Goal: Obtain resource: Download file/media

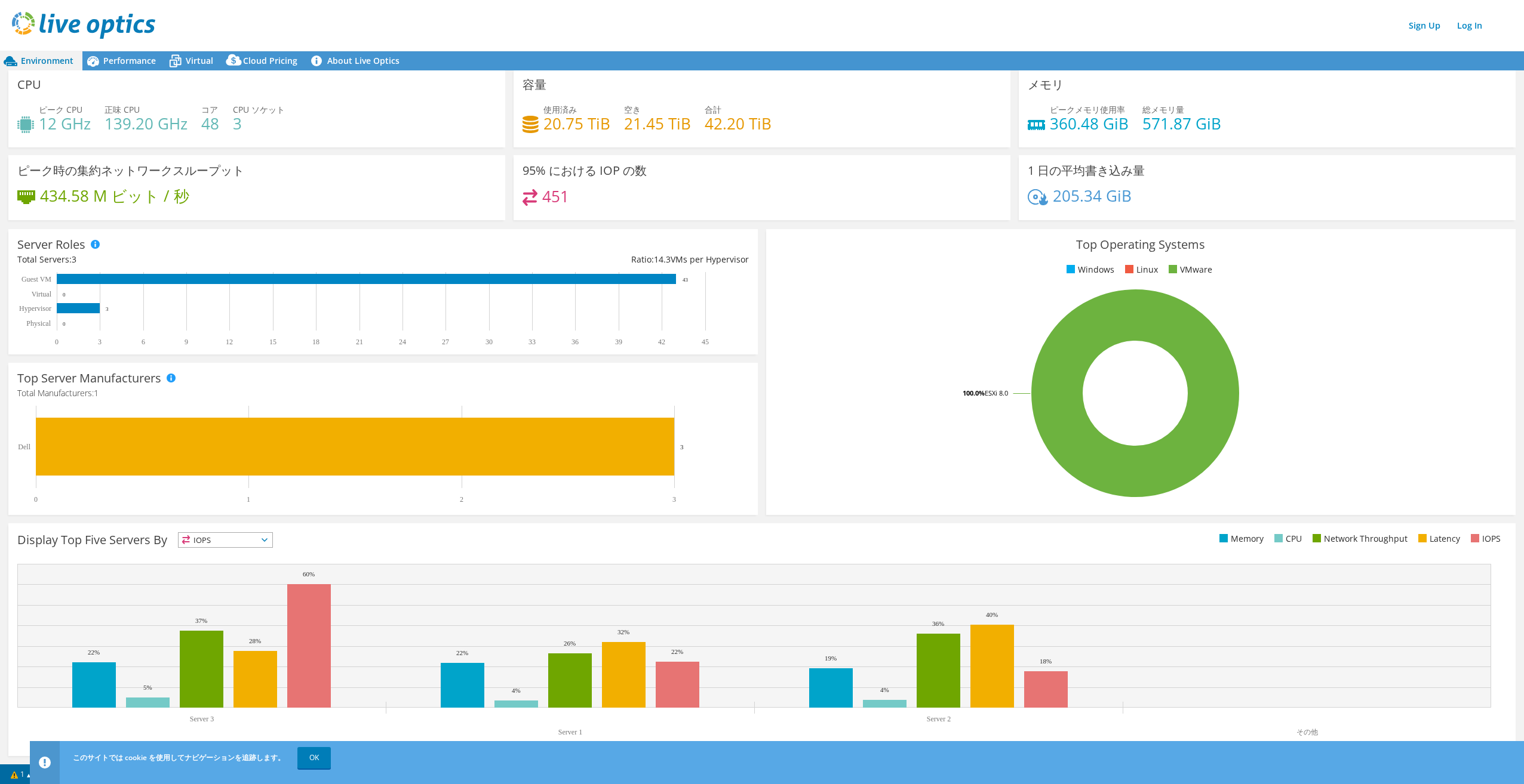
scroll to position [2, 0]
drag, startPoint x: 39, startPoint y: 122, endPoint x: 275, endPoint y: 126, distance: 236.0
click at [275, 126] on div "ピーク CPU 12 GHz 正味 CPU 139.20 GHz コア 48 CPU ソケット 3" at bounding box center [257, 122] width 479 height 38
click at [711, 129] on h4 "42.20 TiB" at bounding box center [737, 122] width 67 height 13
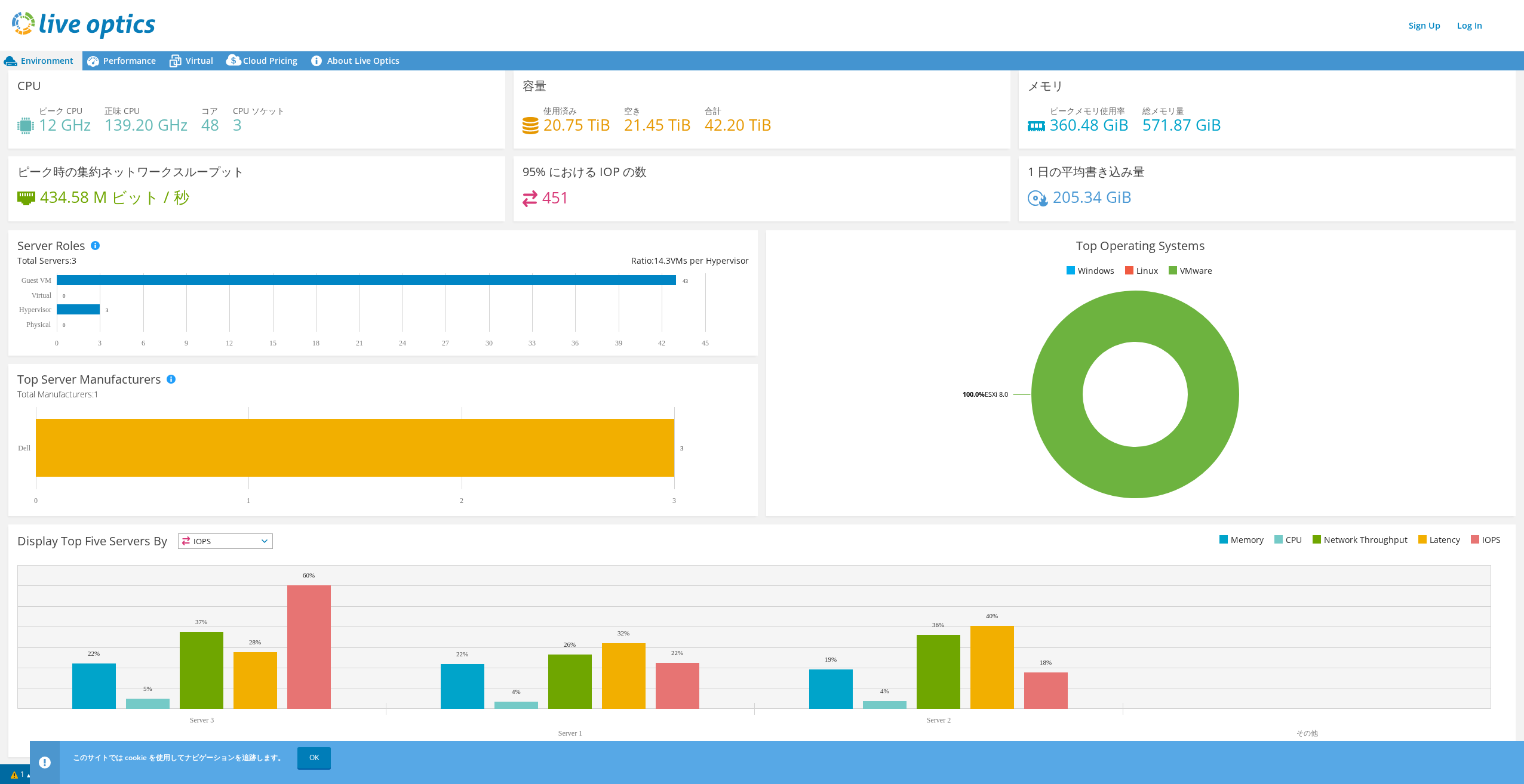
click at [905, 377] on rect at bounding box center [1135, 395] width 721 height 209
click at [318, 757] on link "OK" at bounding box center [314, 757] width 34 height 21
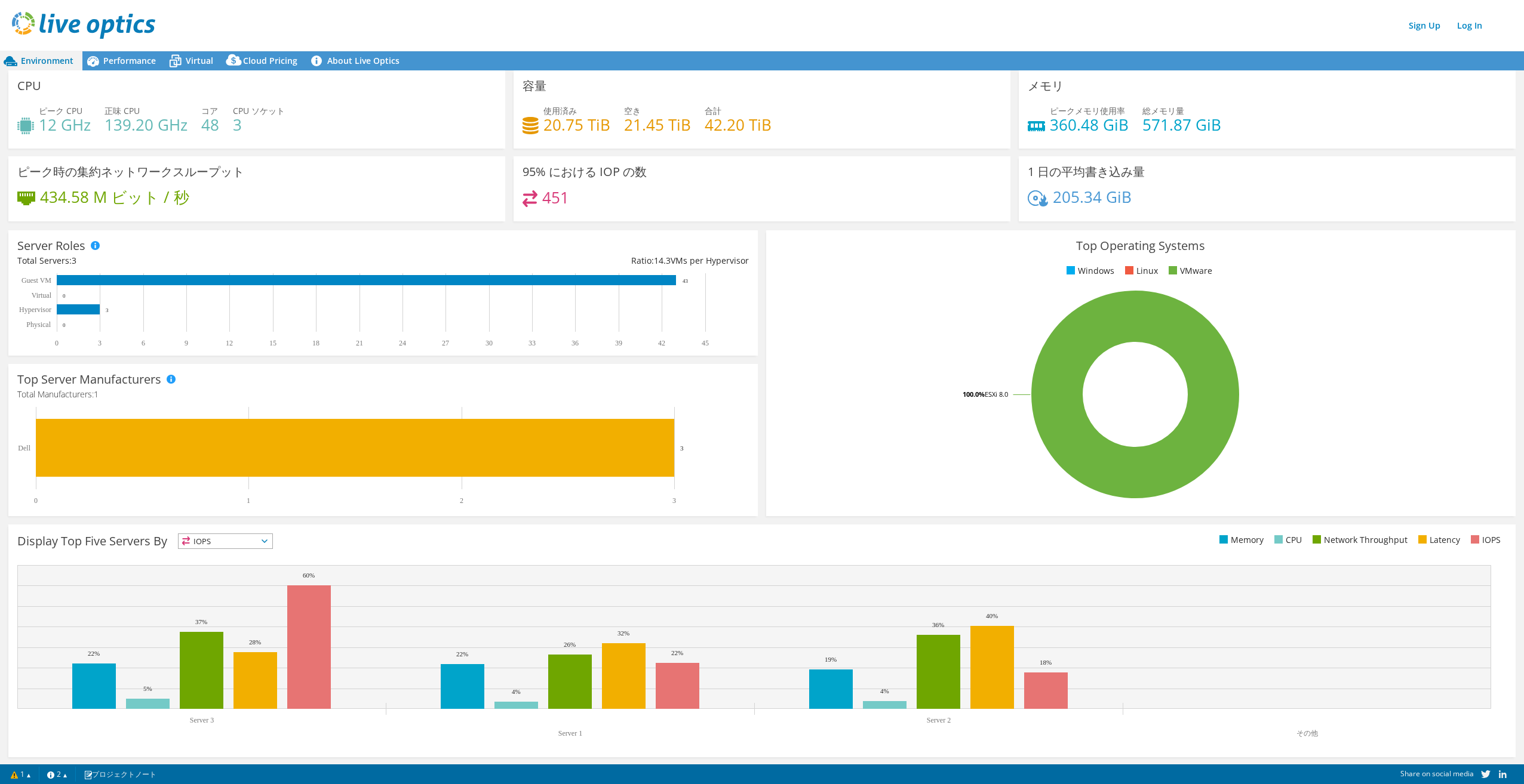
scroll to position [2, 0]
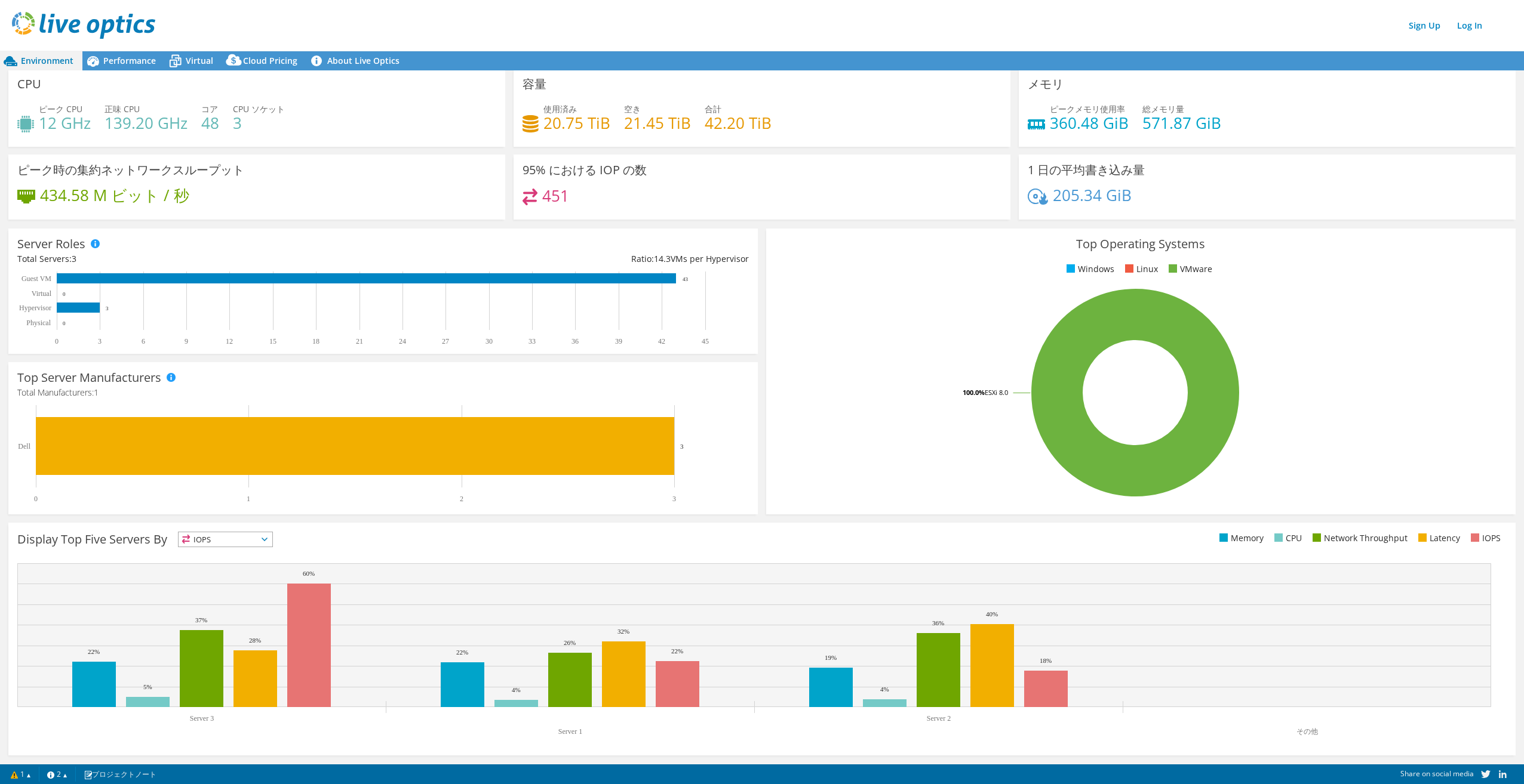
click at [627, 121] on h4 "21.45 TiB" at bounding box center [657, 122] width 67 height 13
click at [177, 129] on h4 "139.20 GHz" at bounding box center [146, 122] width 83 height 13
drag, startPoint x: 177, startPoint y: 129, endPoint x: 108, endPoint y: 201, distance: 99.7
click at [108, 201] on h4 "434.58 M ビット / 秒" at bounding box center [115, 195] width 149 height 13
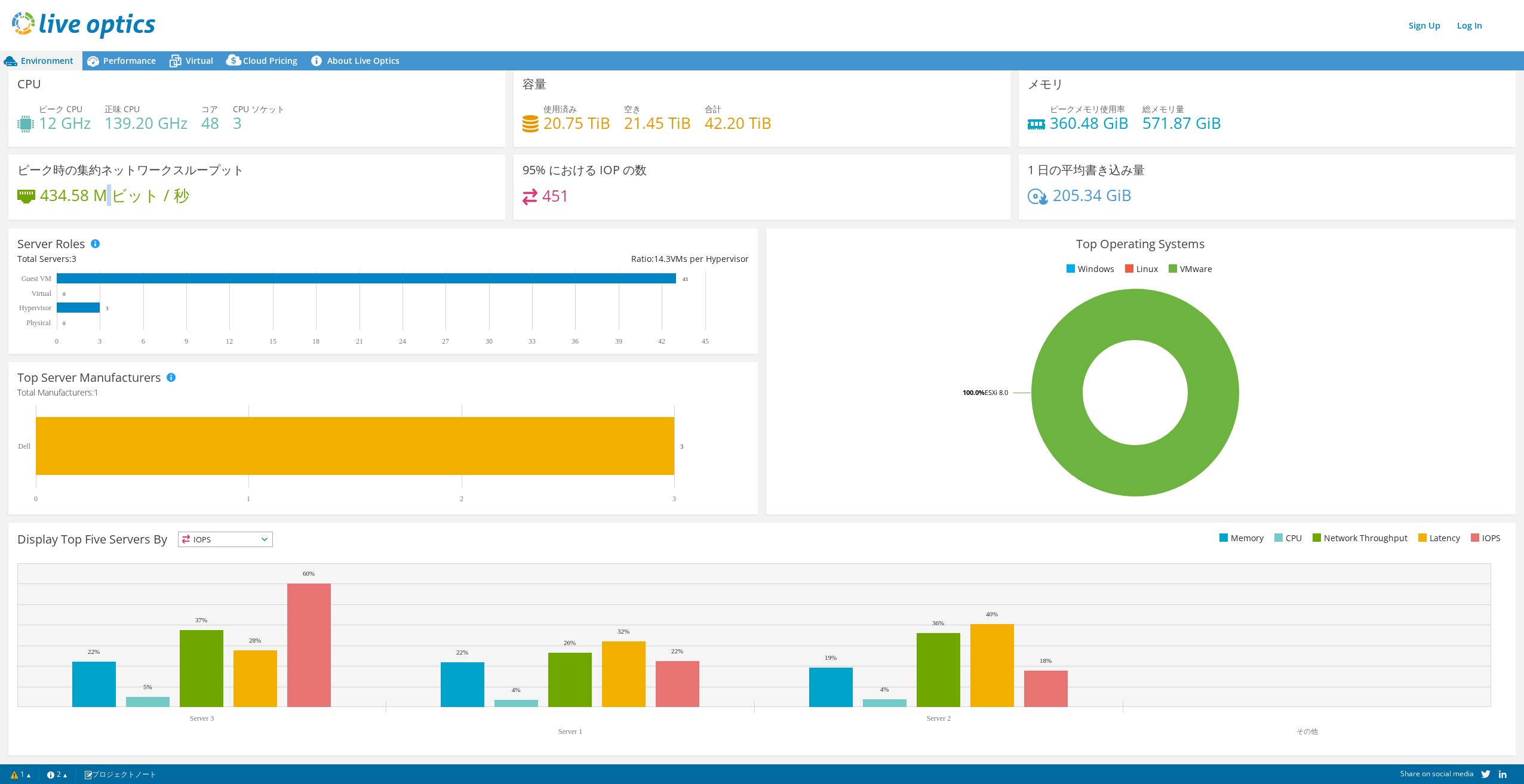
click at [108, 201] on h4 "434.58 M ビット / 秒" at bounding box center [115, 195] width 149 height 13
click at [524, 191] on icon at bounding box center [529, 196] width 15 height 16
click at [524, 191] on icon at bounding box center [529, 196] width 15 height 16
click at [1116, 188] on h4 "205.34 GiB" at bounding box center [1092, 195] width 79 height 13
click at [1114, 188] on h4 "205.34 GiB" at bounding box center [1092, 195] width 79 height 13
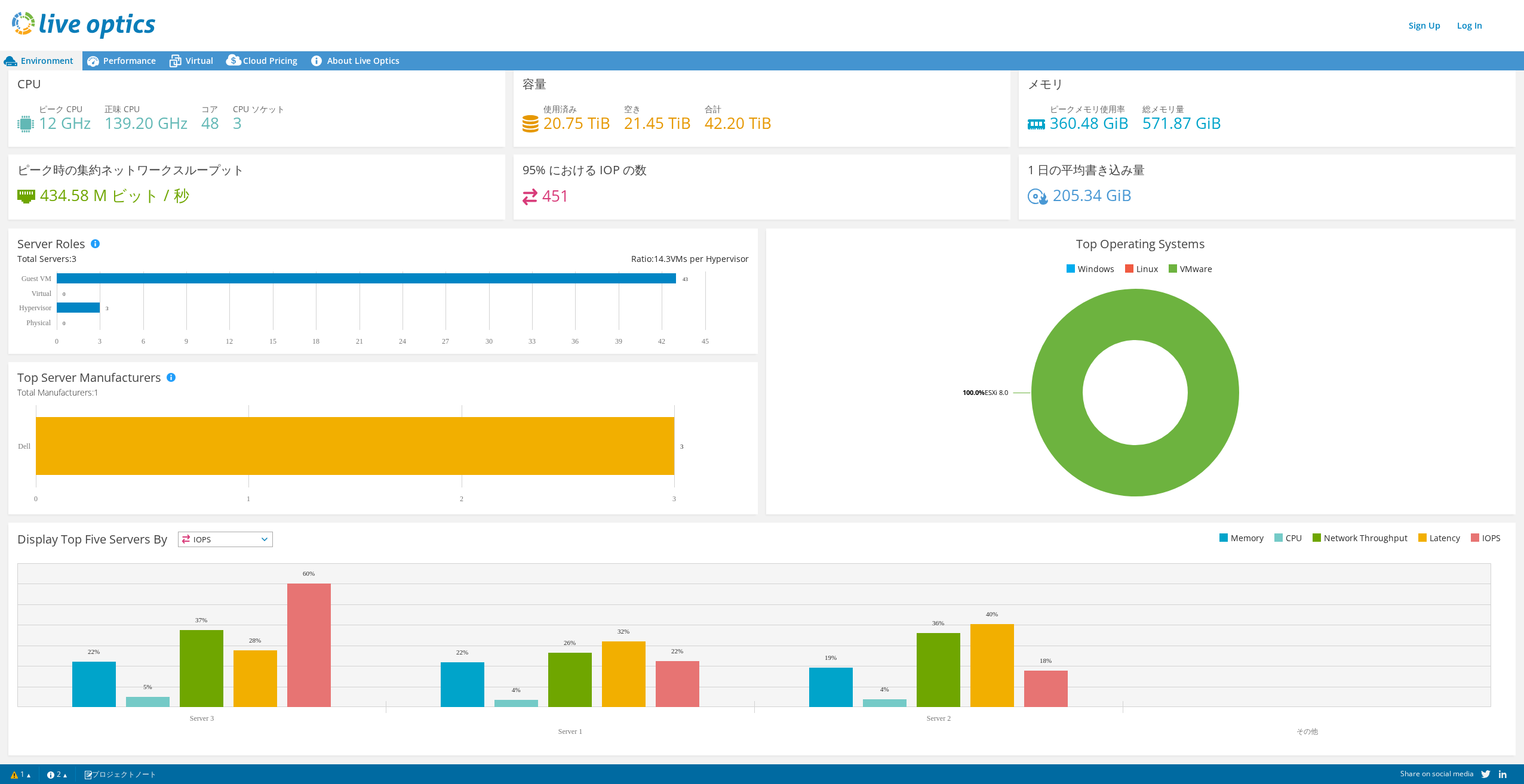
click at [1117, 123] on h4 "360.48 GiB" at bounding box center [1089, 122] width 79 height 13
click at [1113, 123] on h4 "360.48 GiB" at bounding box center [1089, 122] width 79 height 13
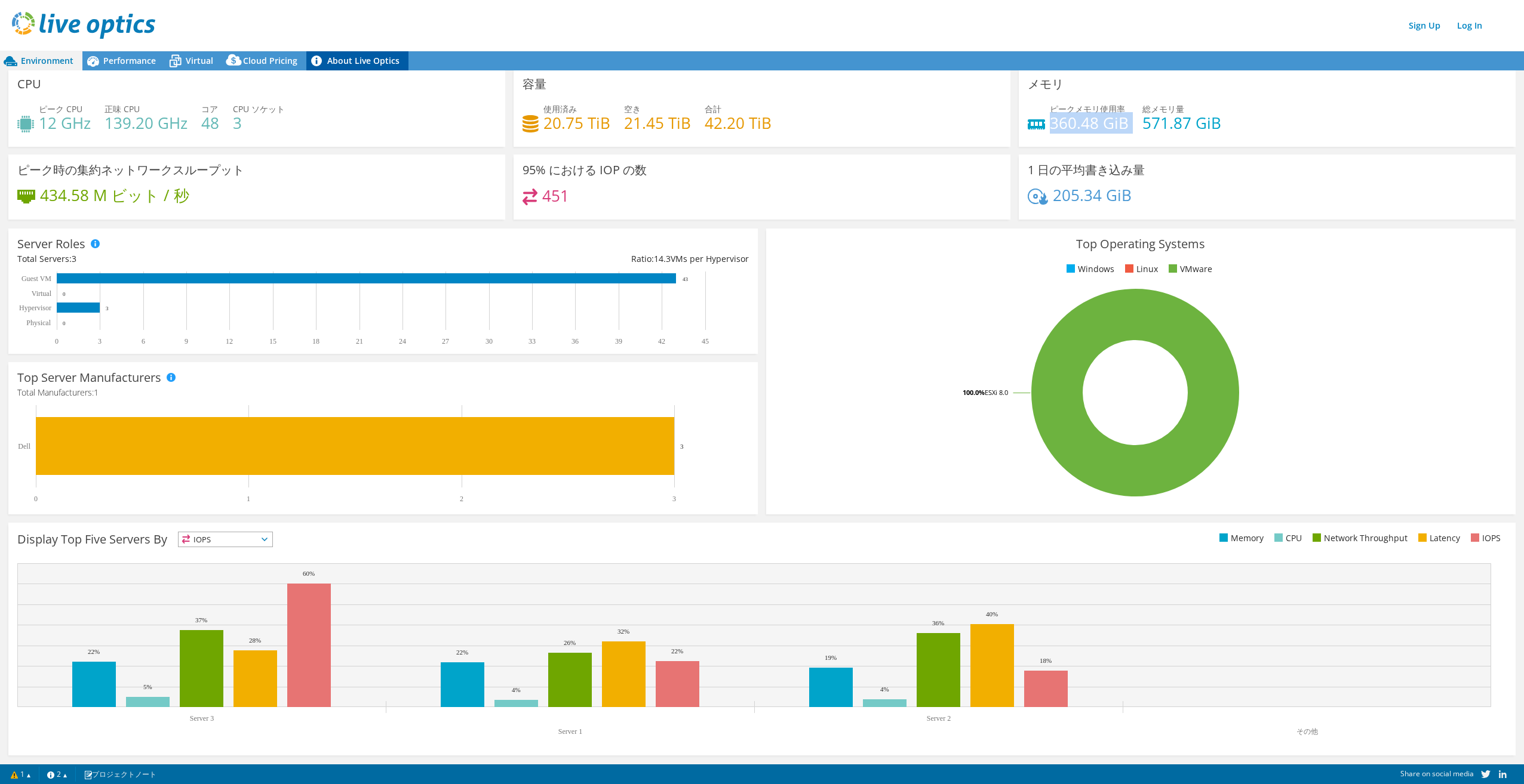
click at [367, 62] on link "About Live Optics" at bounding box center [357, 60] width 102 height 19
click at [119, 64] on span "Performance" at bounding box center [130, 60] width 53 height 11
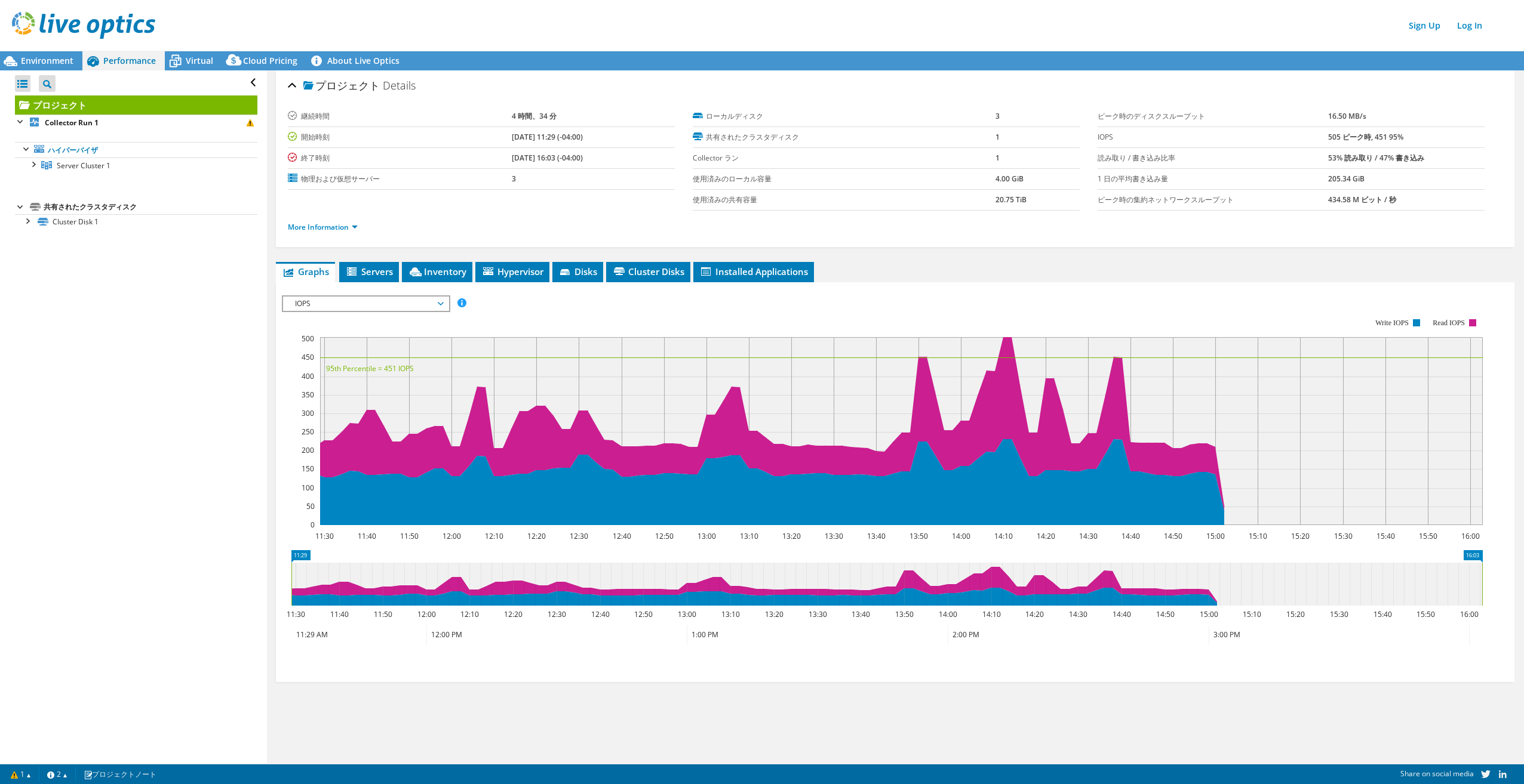
scroll to position [0, 0]
click at [121, 126] on link "Collector Run 1" at bounding box center [136, 122] width 243 height 16
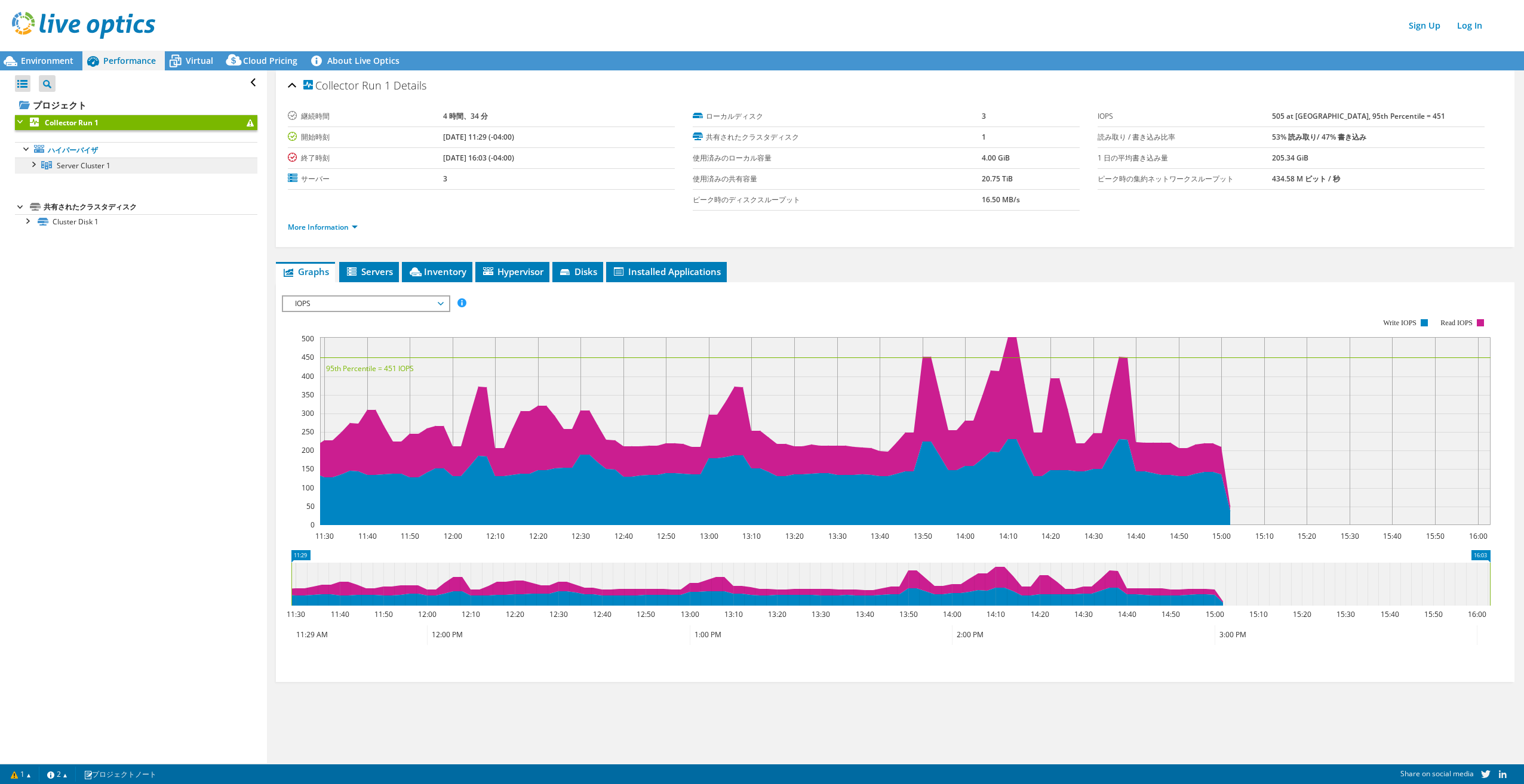
click at [81, 170] on link "Server Cluster 1" at bounding box center [136, 166] width 243 height 16
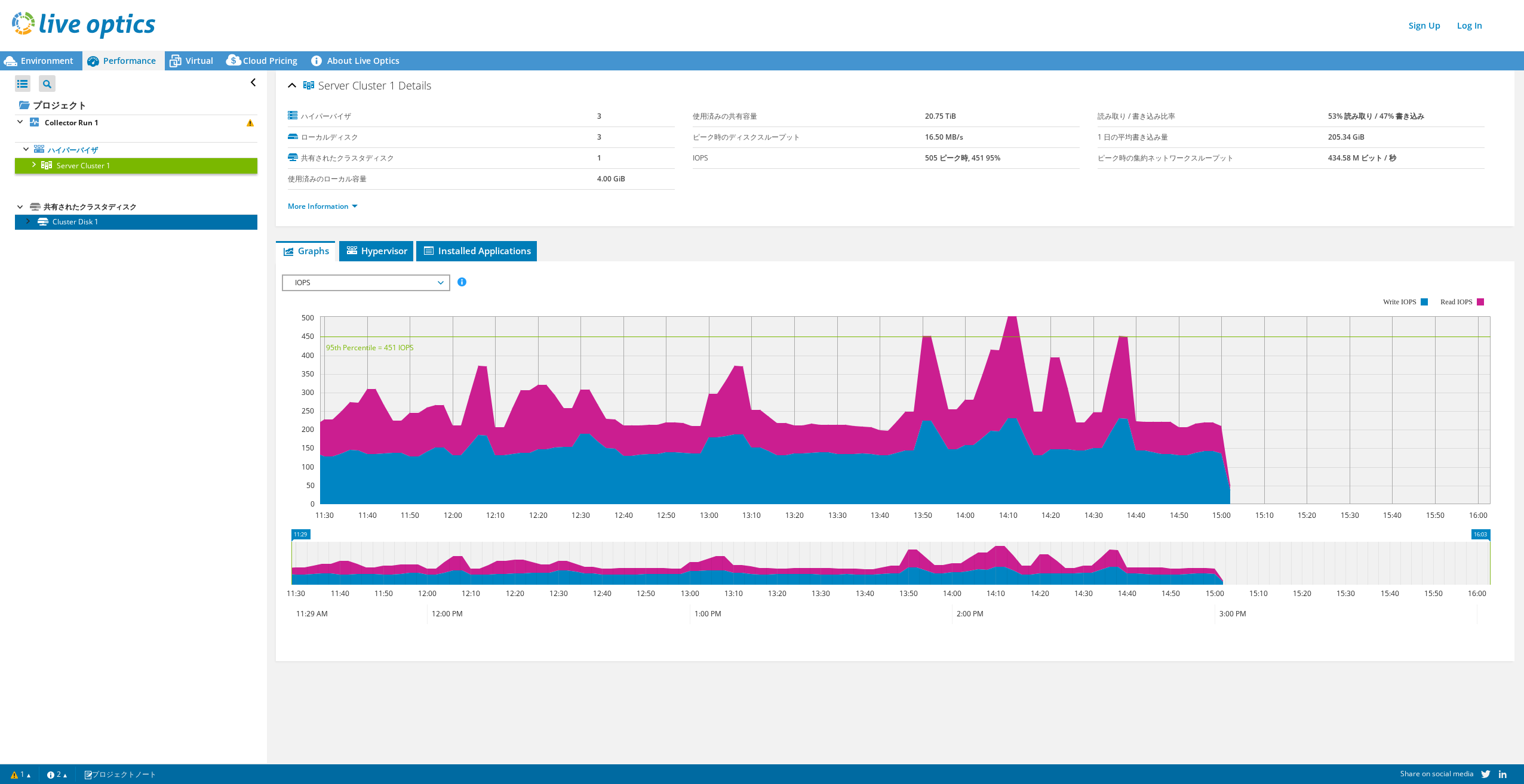
click at [77, 225] on link "Cluster Disk 1" at bounding box center [136, 222] width 243 height 16
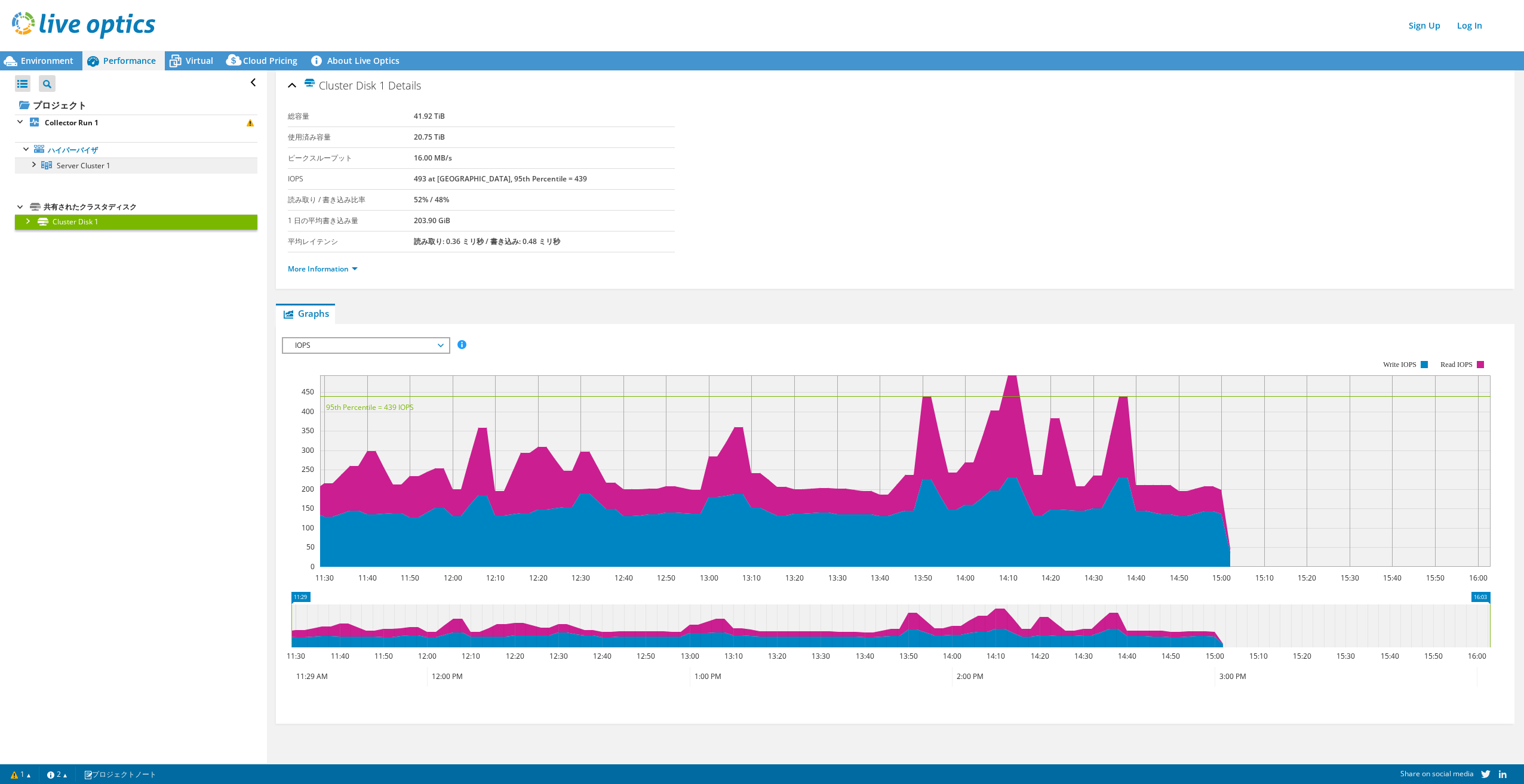
click at [83, 165] on span "Server Cluster 1" at bounding box center [83, 166] width 53 height 10
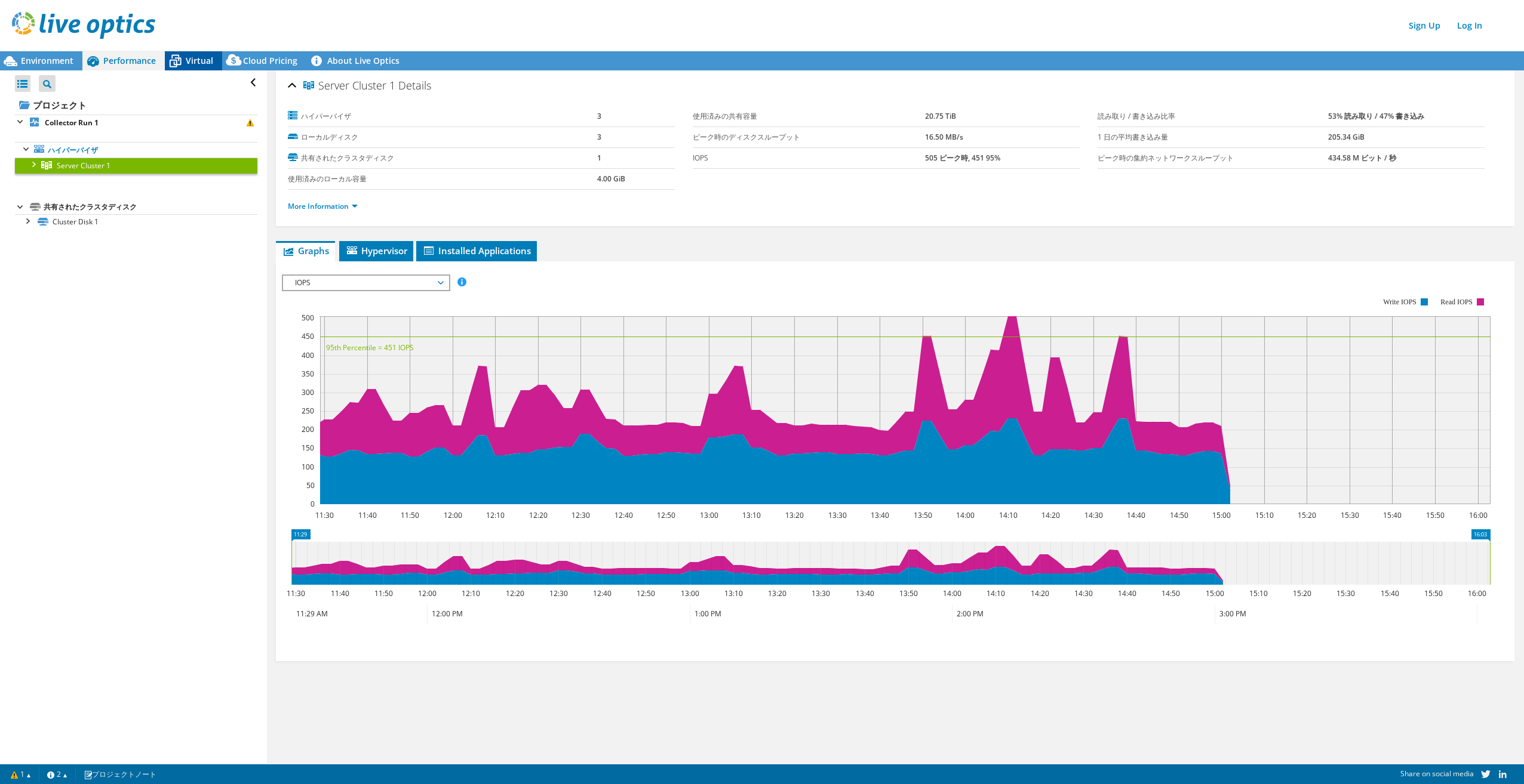
click at [183, 67] on icon at bounding box center [175, 61] width 21 height 21
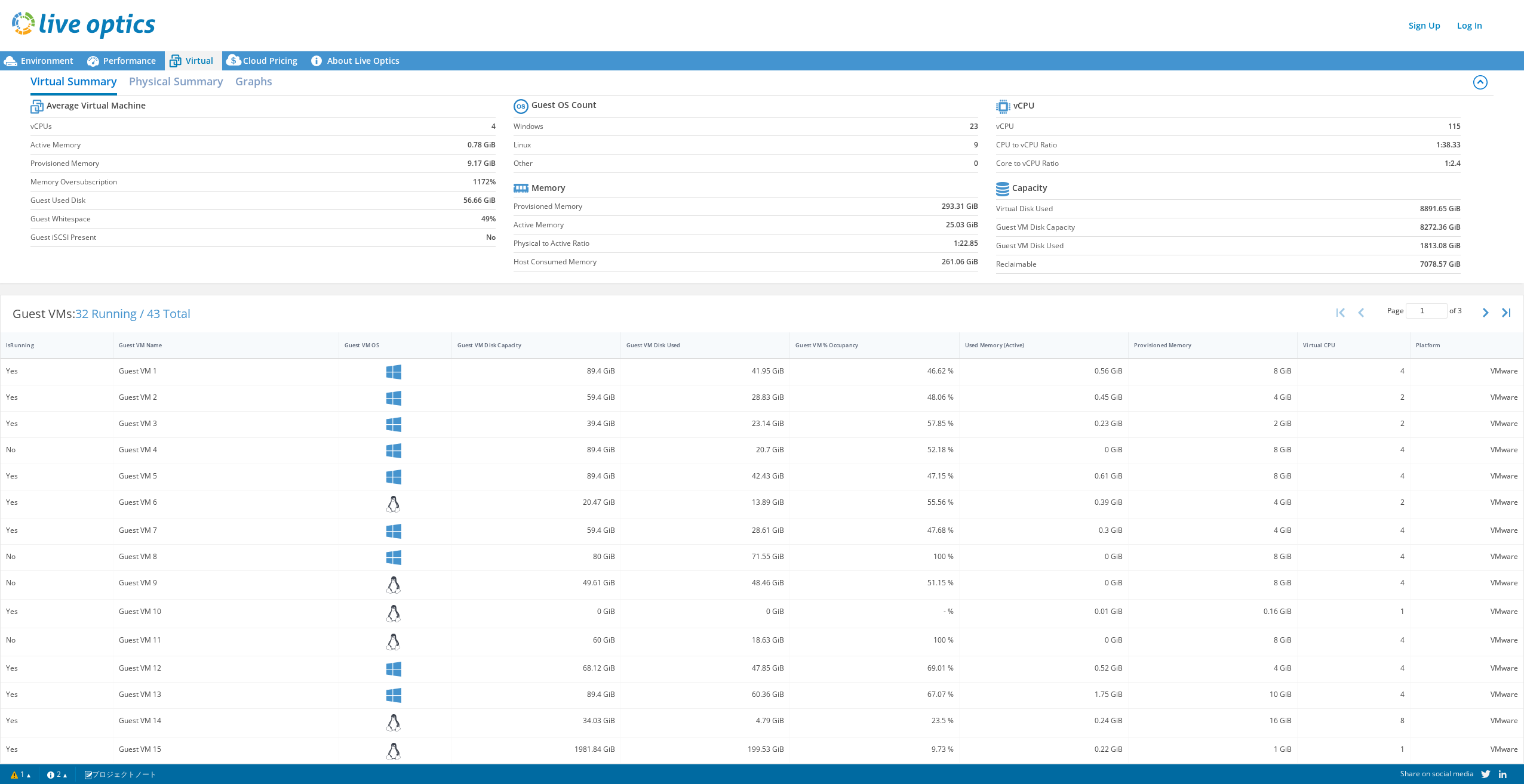
scroll to position [13, 0]
click at [248, 65] on span "Cloud Pricing" at bounding box center [270, 60] width 54 height 11
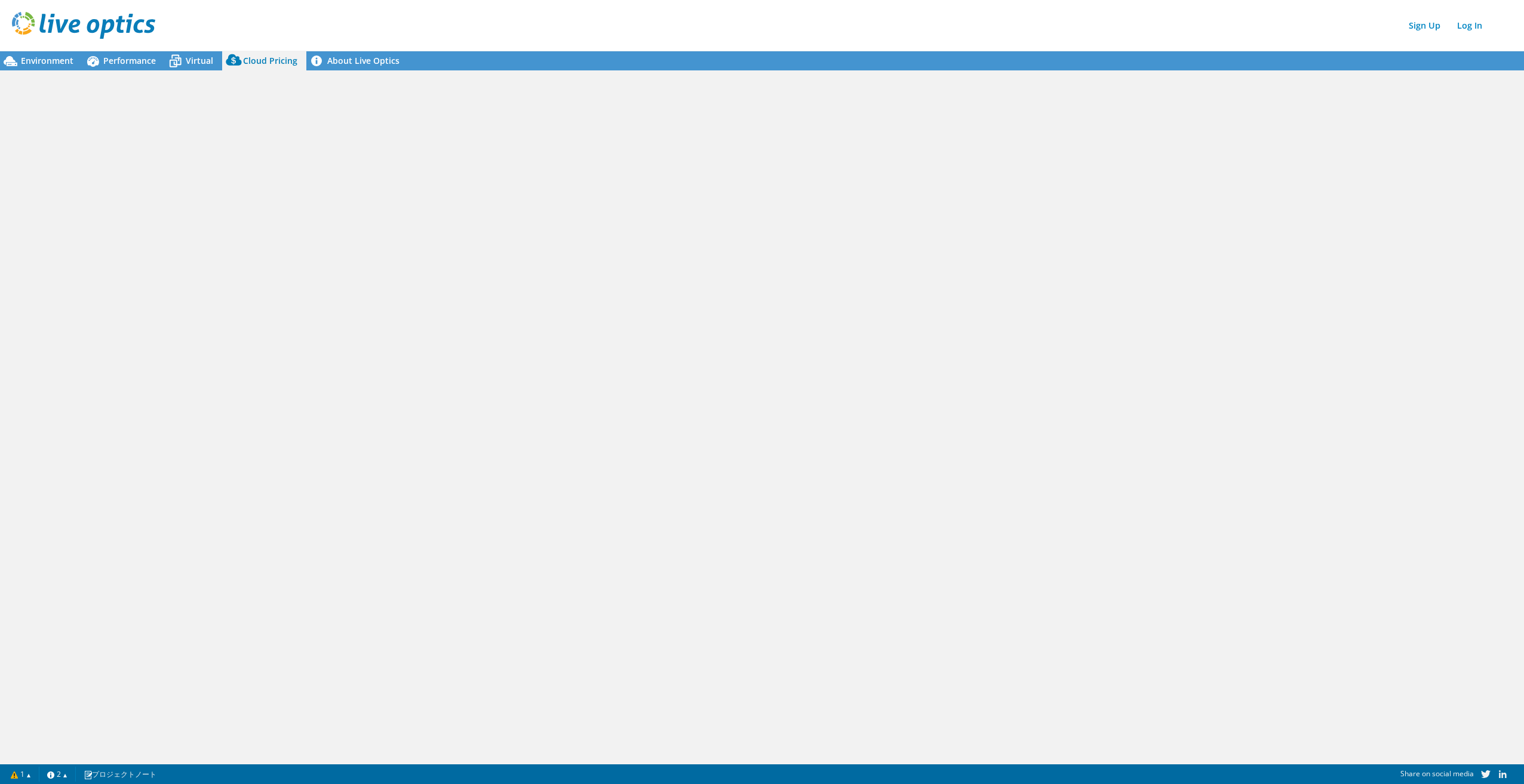
scroll to position [0, 0]
click at [37, 63] on span "Environment" at bounding box center [47, 60] width 53 height 11
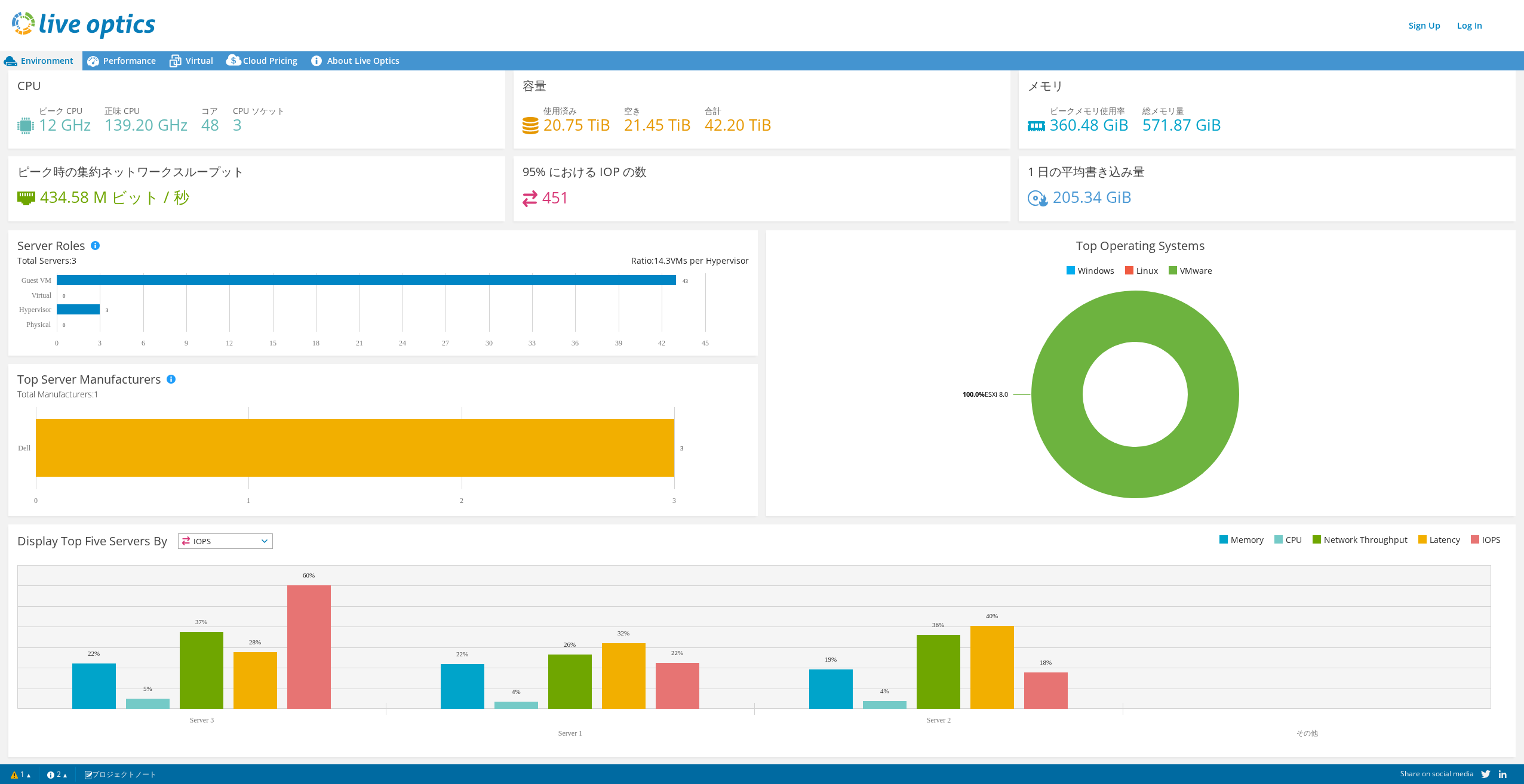
scroll to position [2, 0]
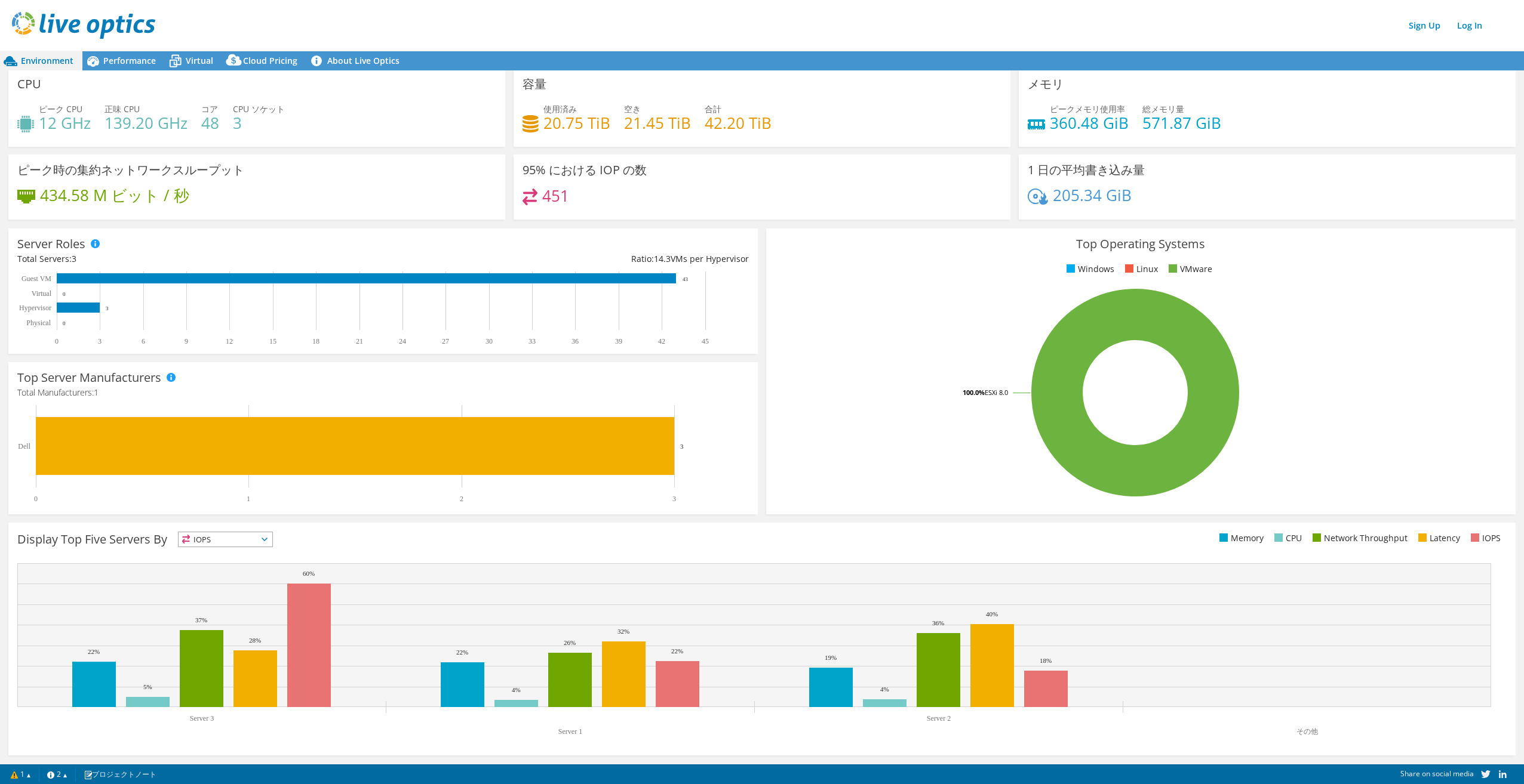
click at [115, 24] on img at bounding box center [83, 25] width 144 height 27
click at [133, 64] on span "Performance" at bounding box center [130, 60] width 53 height 11
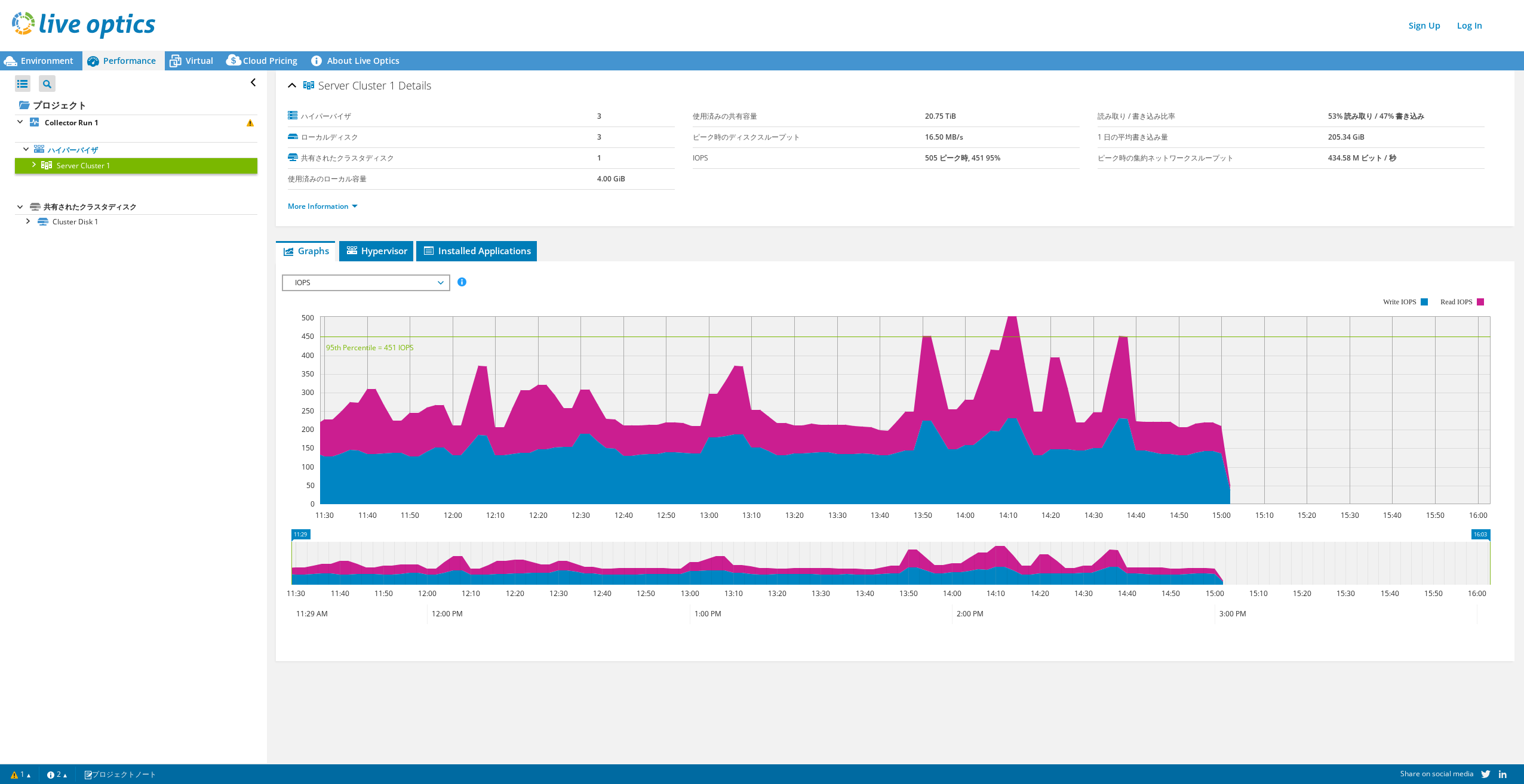
scroll to position [0, 0]
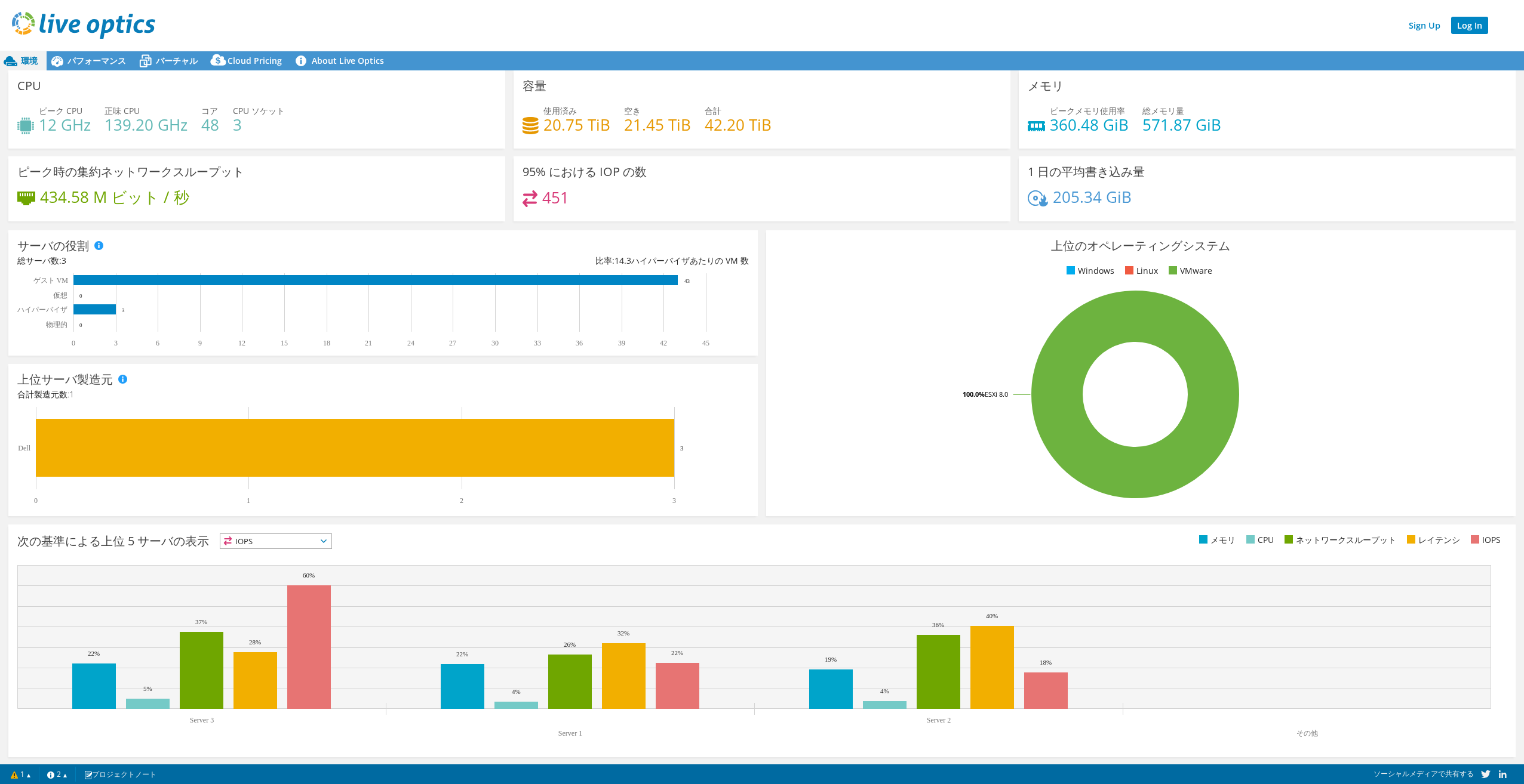
click at [1470, 31] on link "Log In" at bounding box center [1469, 25] width 37 height 17
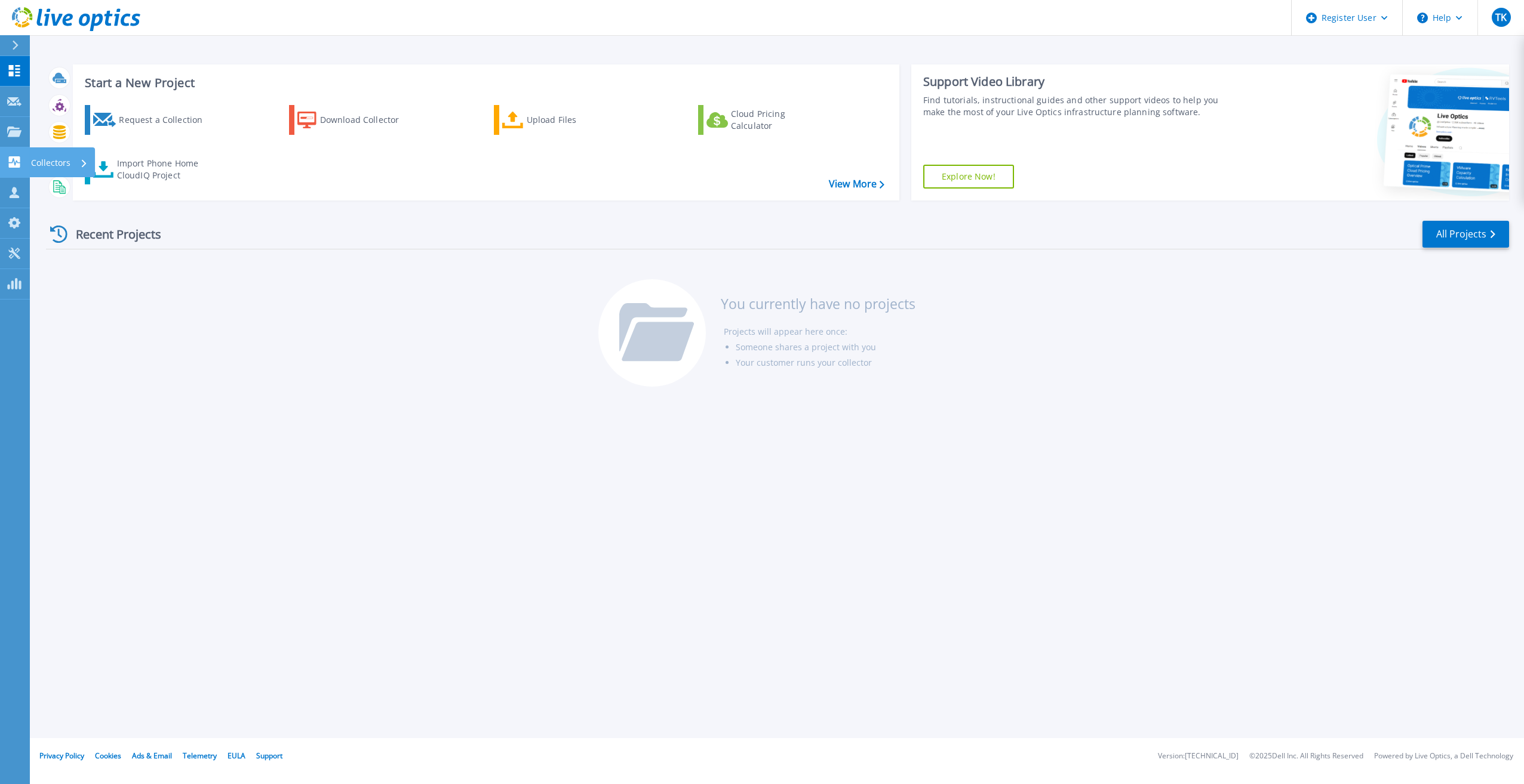
click at [9, 161] on icon at bounding box center [14, 162] width 11 height 11
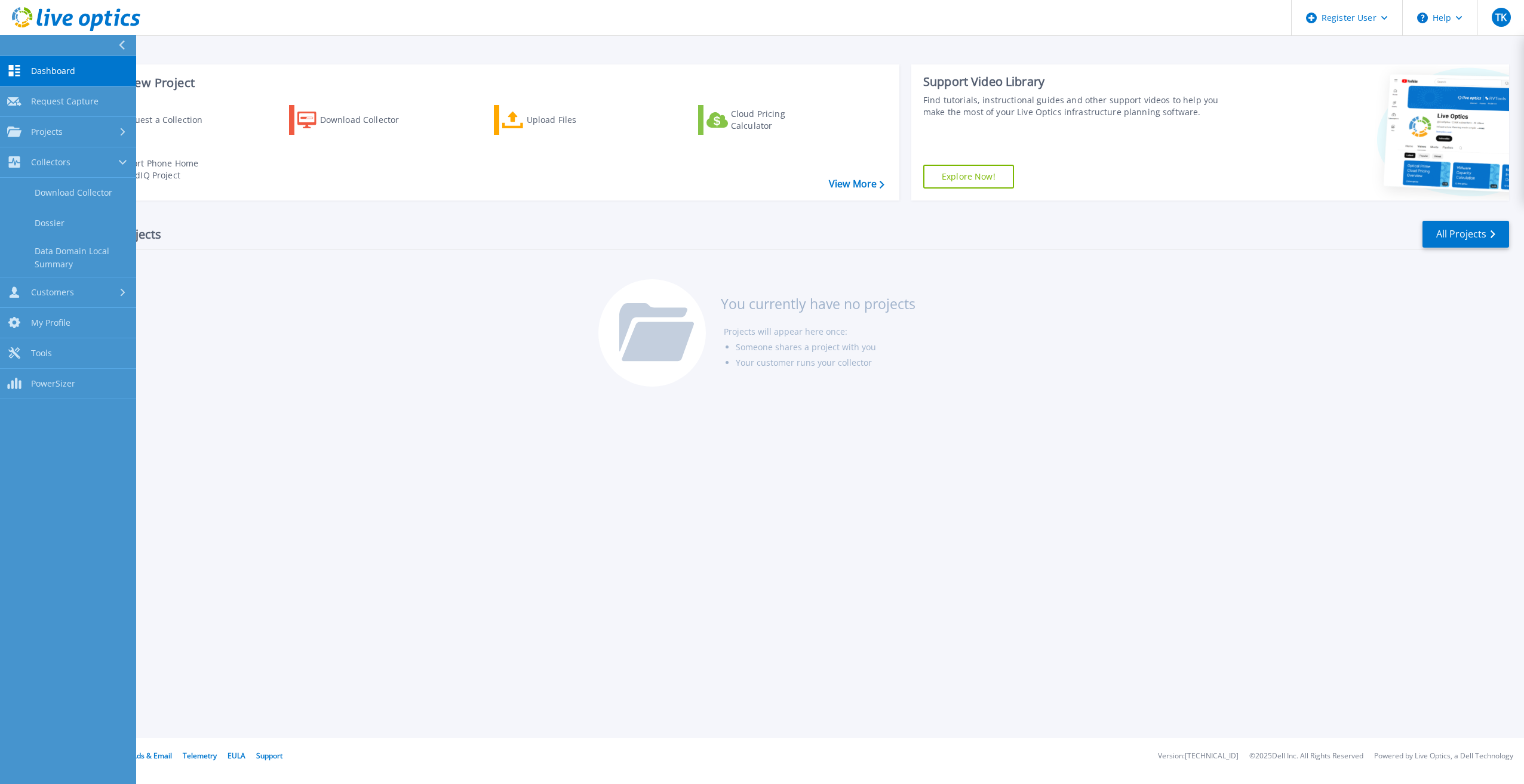
click at [345, 283] on div "Recent Projects All Projects You currently have no projects Projects will appea…" at bounding box center [777, 304] width 1463 height 188
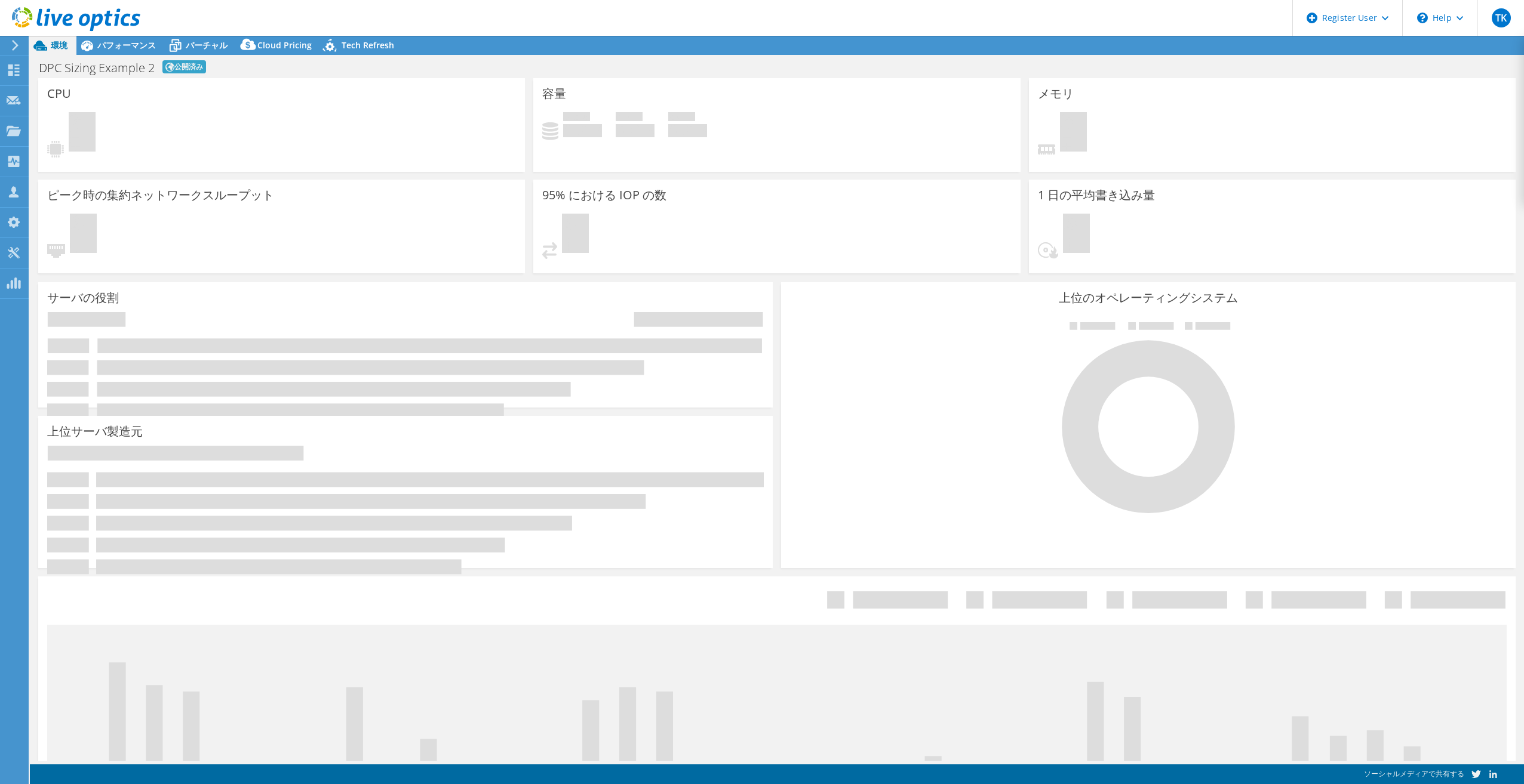
select select "Tokyo"
select select "JPY"
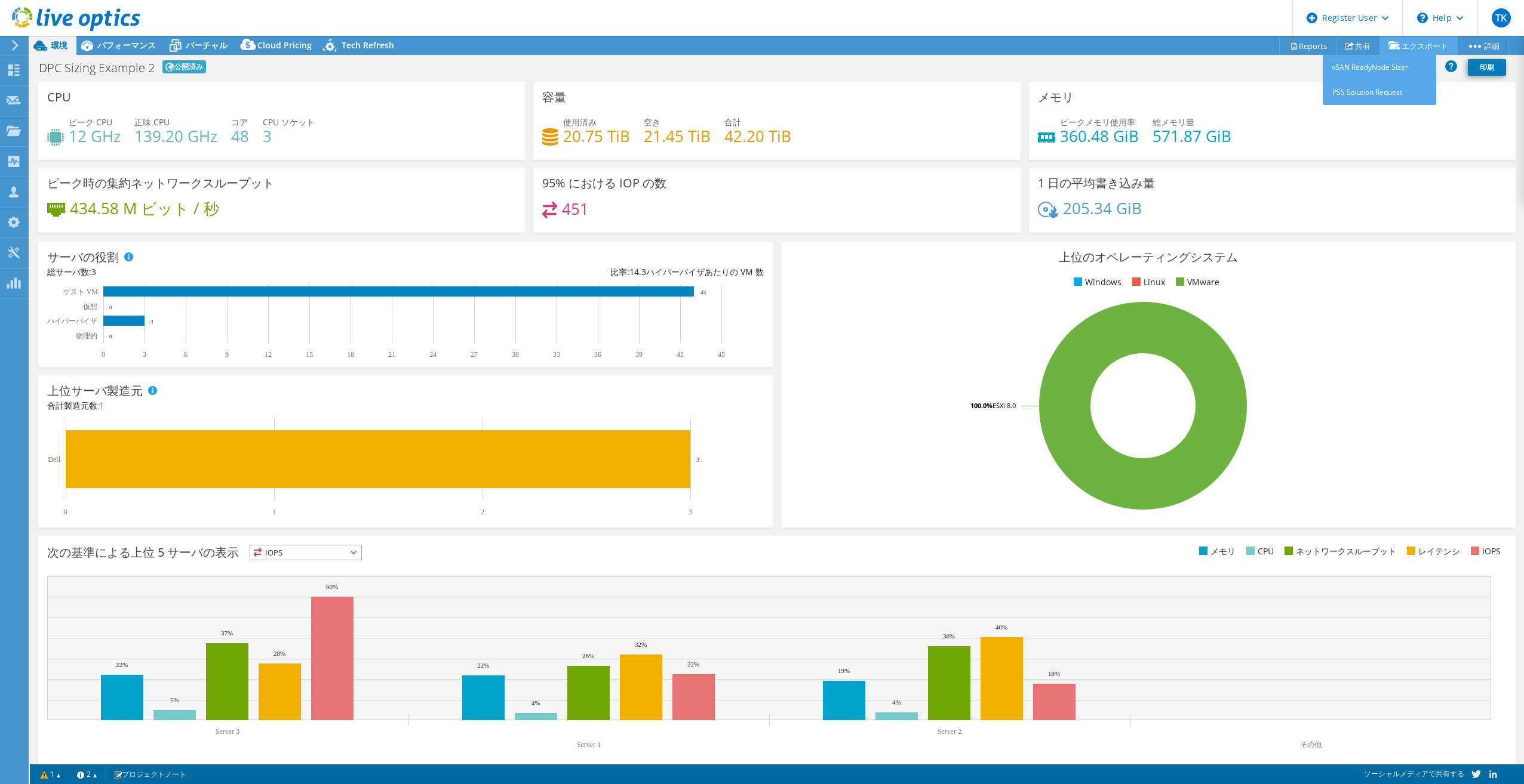
click at [1403, 46] on link "エクスポート" at bounding box center [1419, 46] width 79 height 19
click at [1305, 46] on link "Reports" at bounding box center [1307, 46] width 57 height 19
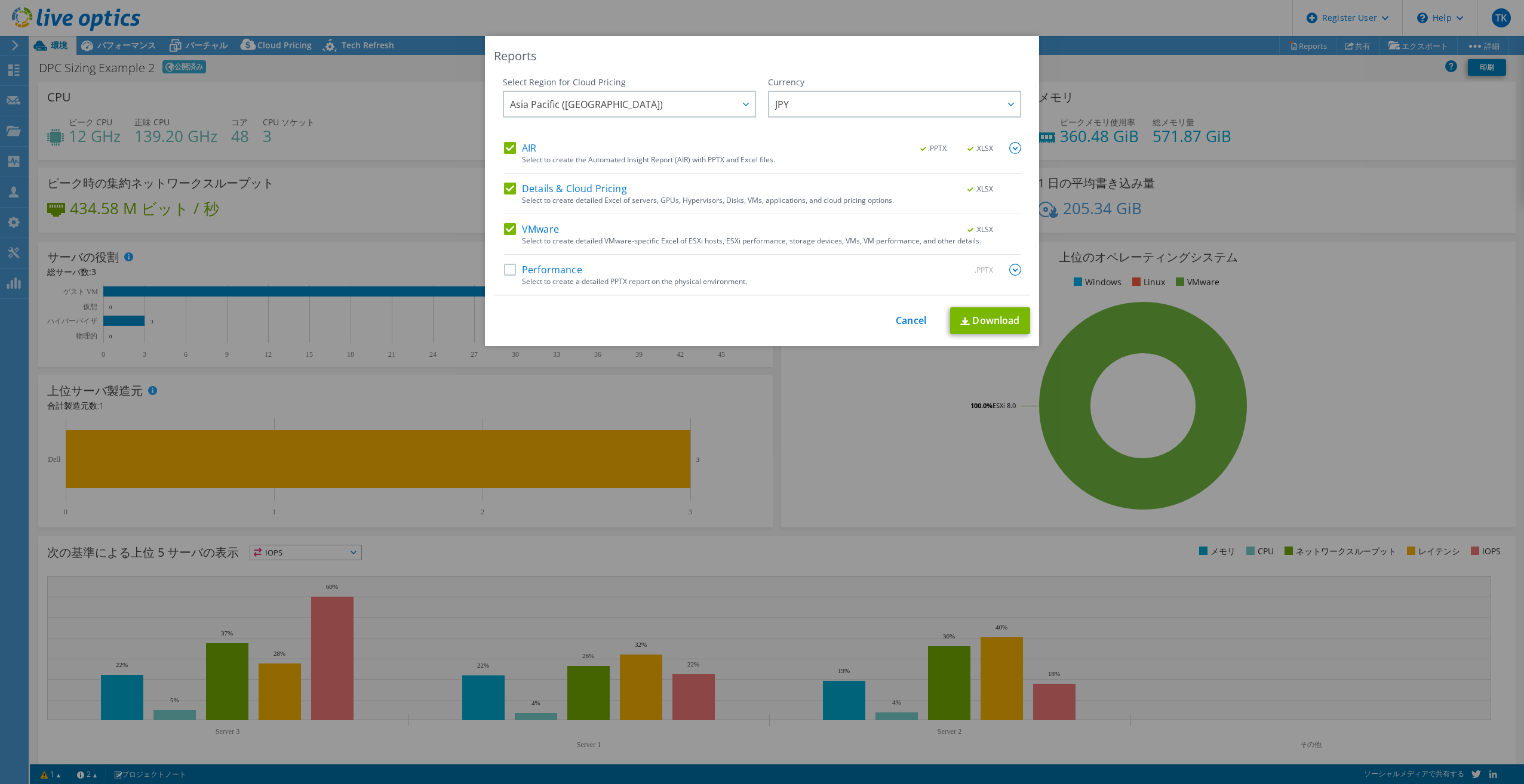
click at [539, 267] on label "Performance" at bounding box center [543, 269] width 79 height 12
click at [0, 0] on input "Performance" at bounding box center [0, 0] width 0 height 0
click at [1001, 315] on link "Download" at bounding box center [990, 321] width 80 height 27
click at [607, 373] on div "Reports Select Region for Cloud Pricing Asia Pacific (Hong Kong) Asia Pacific (…" at bounding box center [762, 392] width 1524 height 713
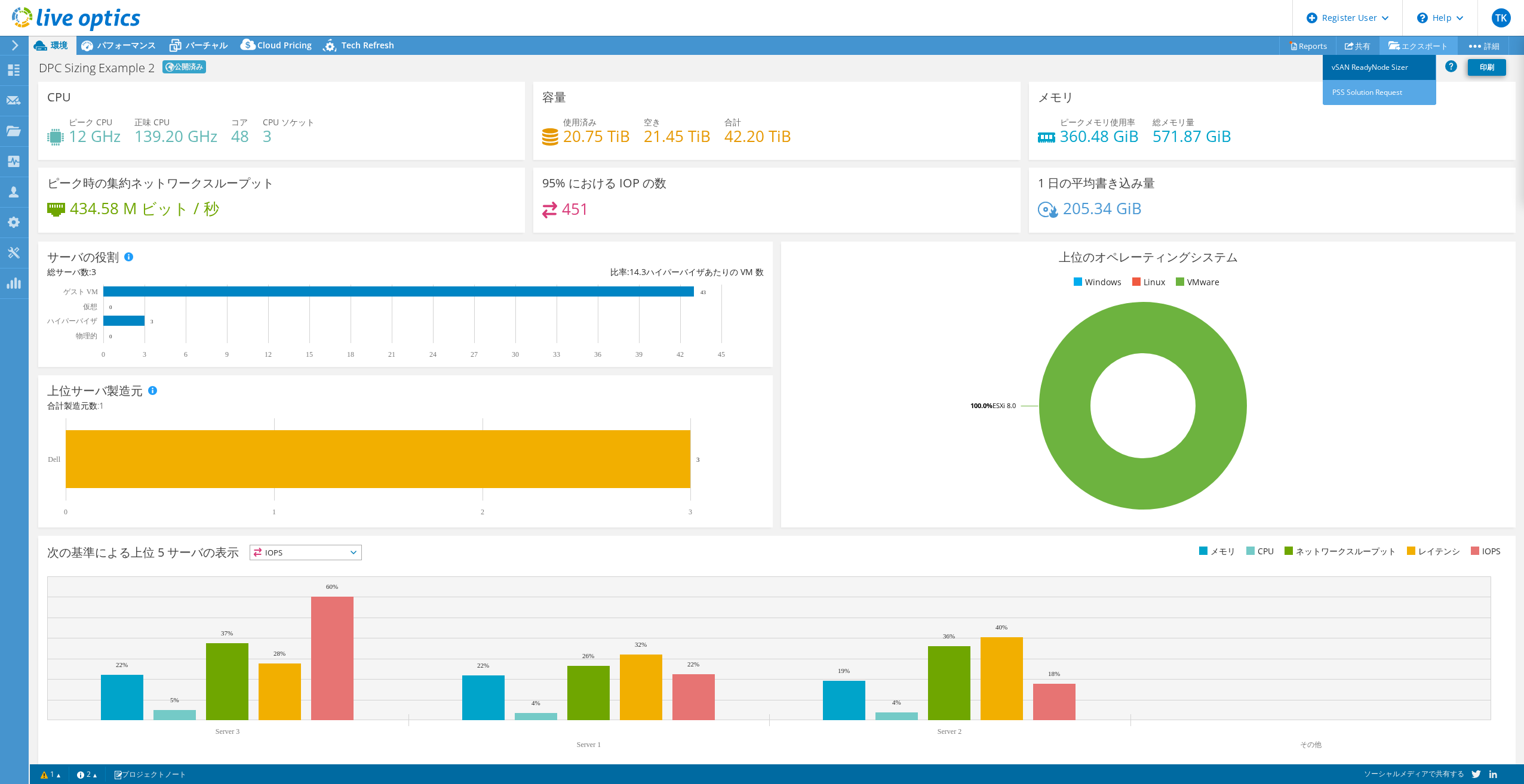
click at [1398, 62] on link "vSAN ReadyNode Sizer" at bounding box center [1380, 67] width 113 height 25
click at [1375, 91] on link "PSS Solution Request" at bounding box center [1380, 93] width 113 height 25
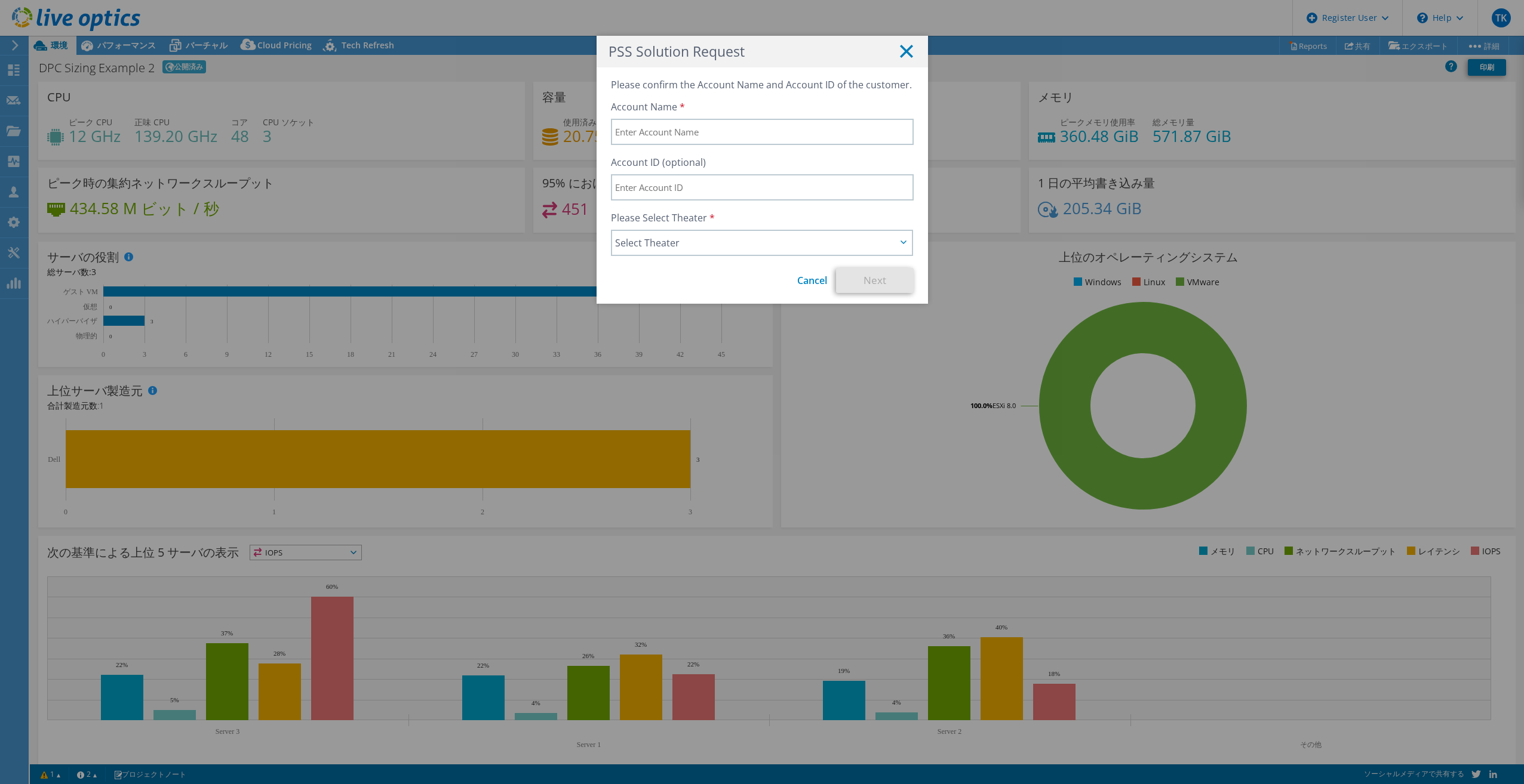
click at [906, 57] on line at bounding box center [906, 51] width 12 height 12
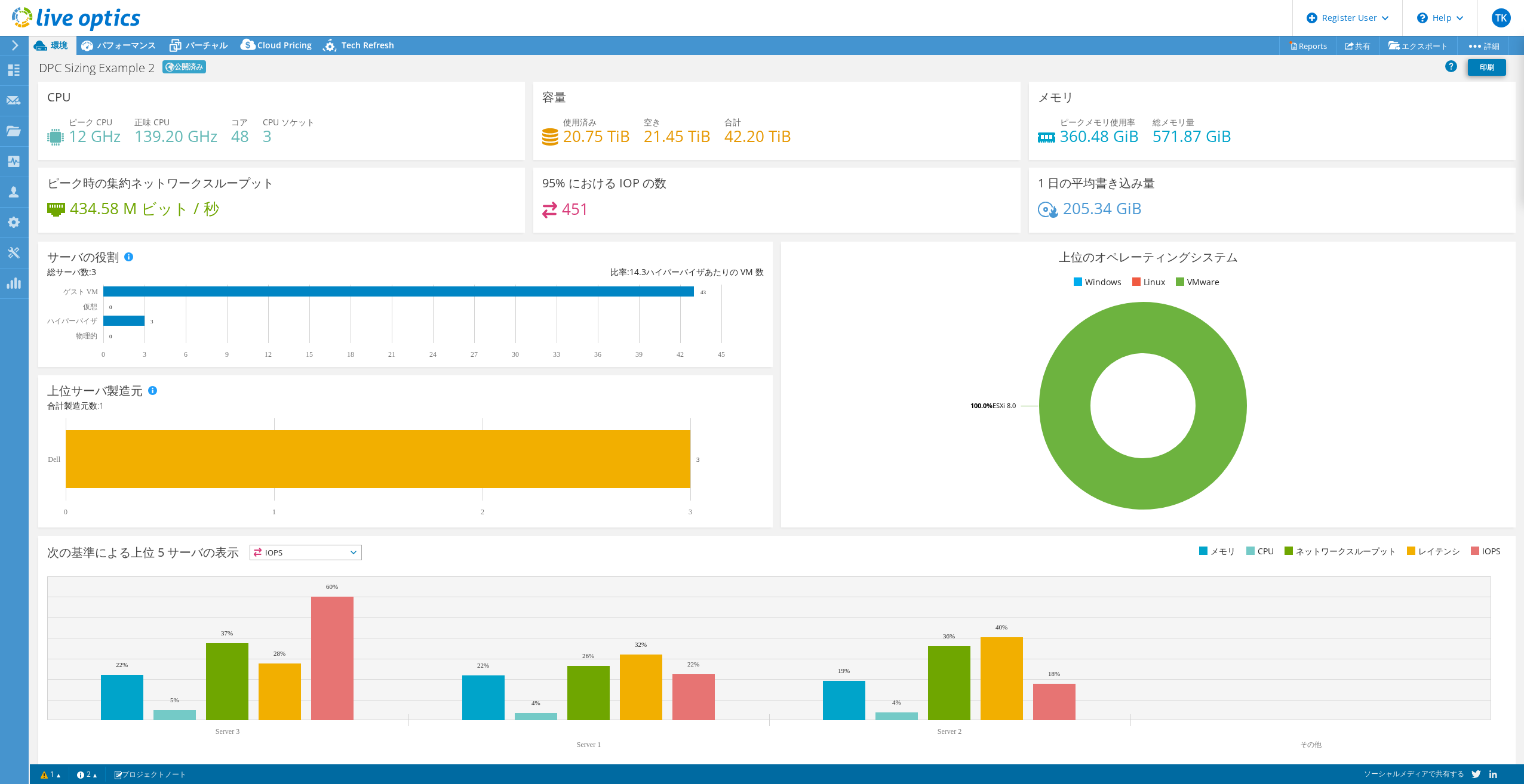
scroll to position [12, 0]
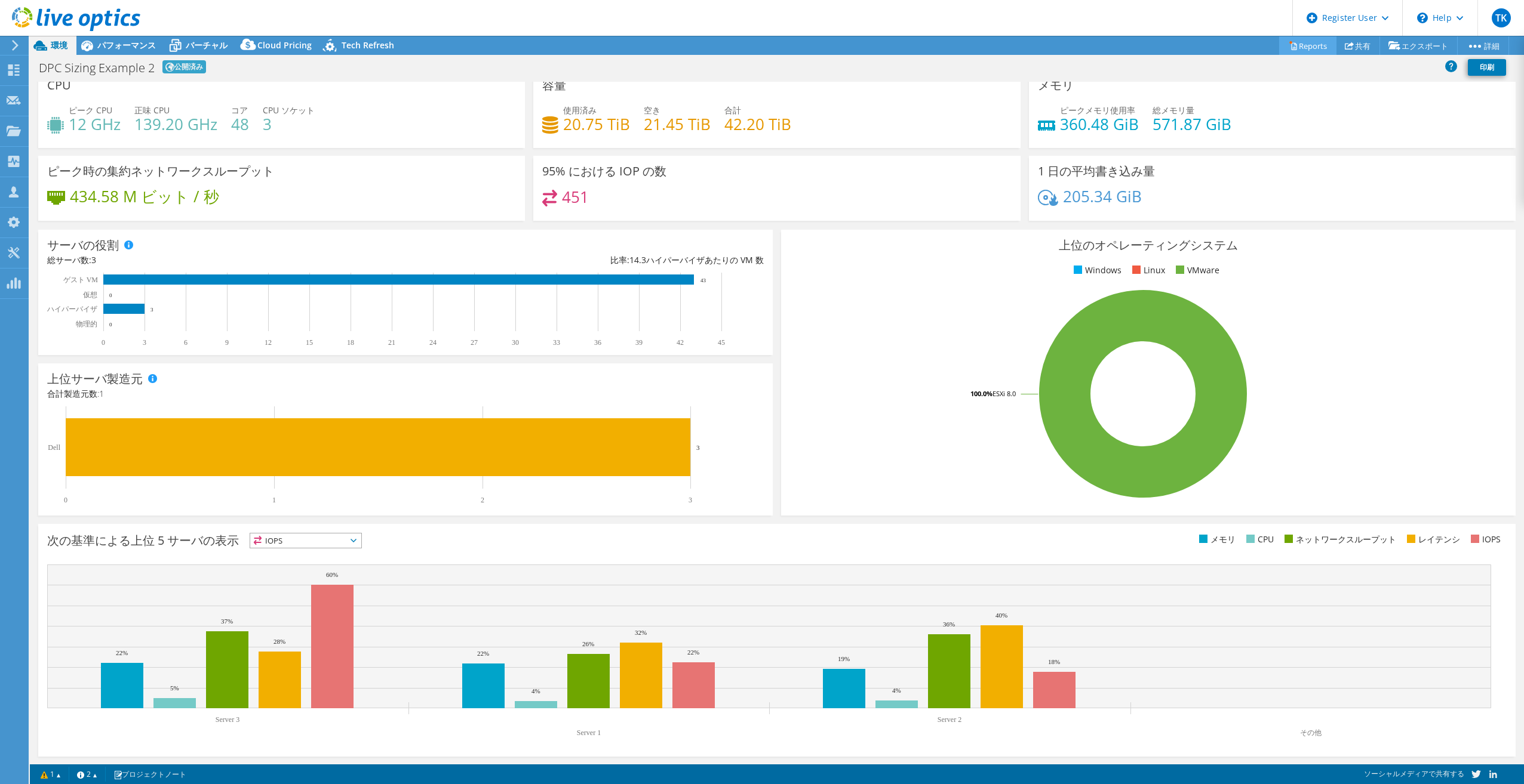
click at [1303, 46] on link "Reports" at bounding box center [1307, 46] width 57 height 19
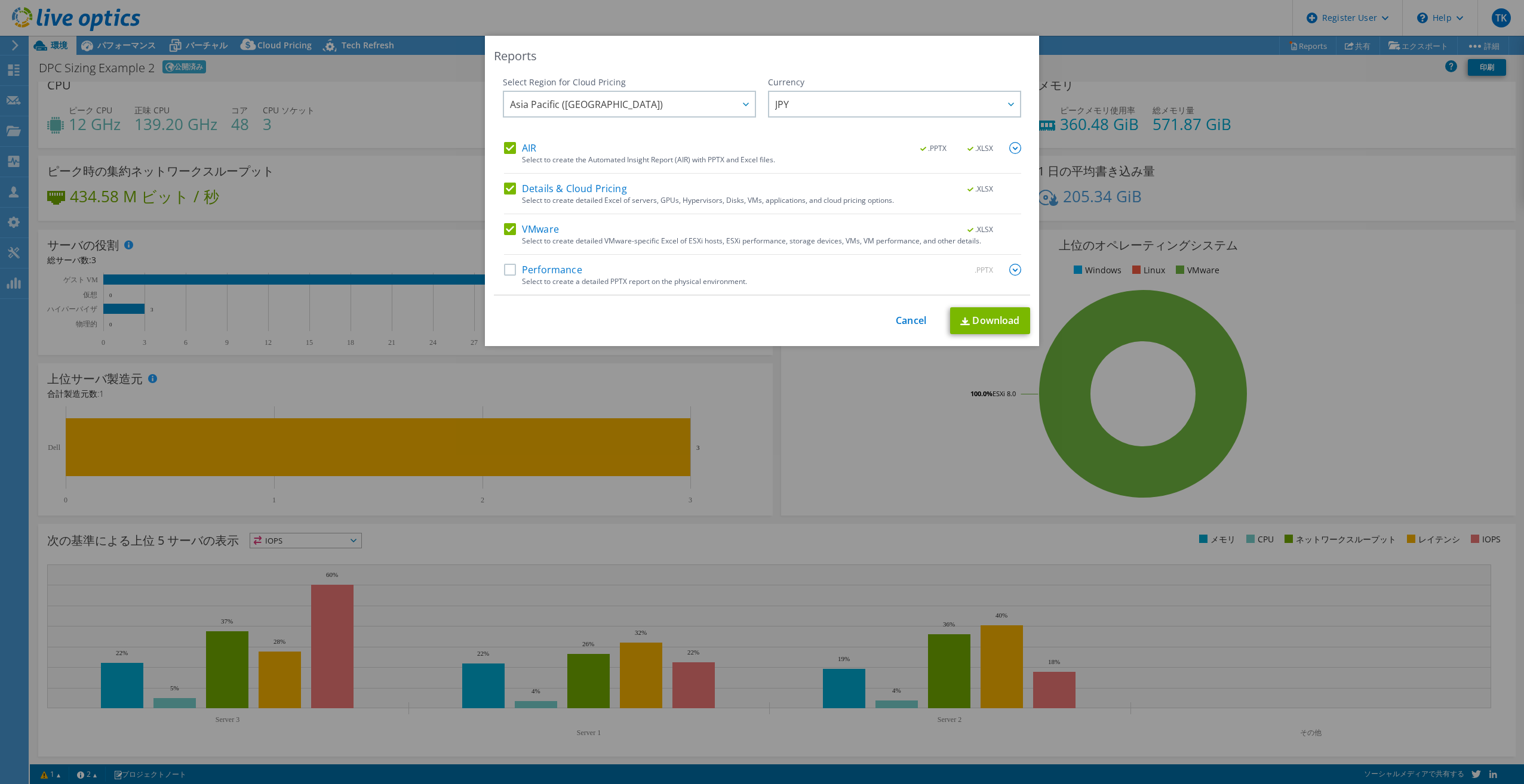
click at [540, 229] on label "VMware" at bounding box center [532, 228] width 55 height 12
click at [0, 0] on input "VMware" at bounding box center [0, 0] width 0 height 0
click at [543, 195] on div "Details & Cloud Pricing .XLSX" at bounding box center [762, 189] width 517 height 13
click at [524, 144] on label "AIR" at bounding box center [520, 148] width 32 height 12
click at [0, 0] on input "AIR" at bounding box center [0, 0] width 0 height 0
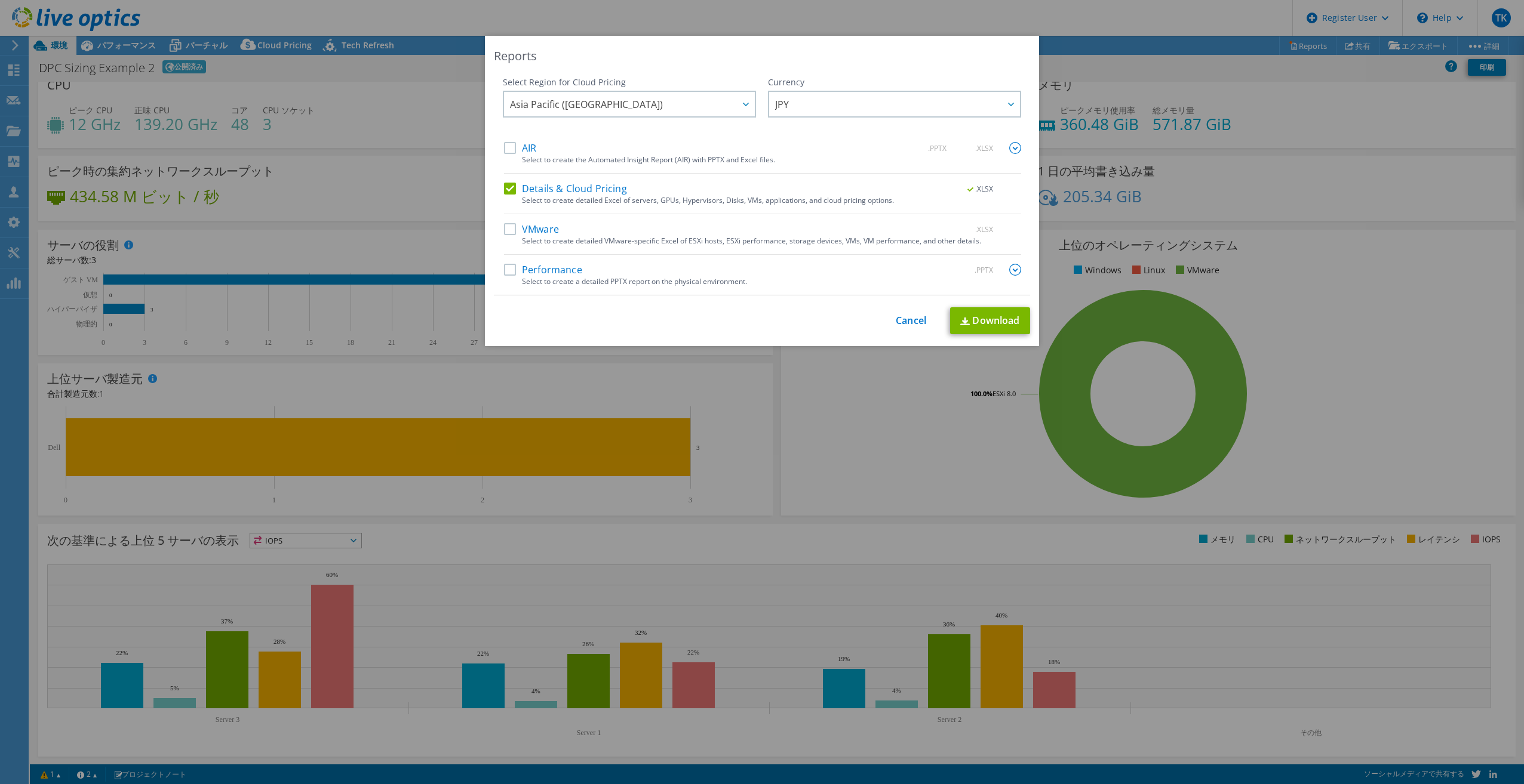
click at [551, 183] on label "Details & Cloud Pricing" at bounding box center [565, 188] width 123 height 12
click at [0, 0] on input "Details & Cloud Pricing" at bounding box center [0, 0] width 0 height 0
click at [507, 270] on label "Performance" at bounding box center [543, 269] width 79 height 12
click at [0, 0] on input "Performance" at bounding box center [0, 0] width 0 height 0
click at [971, 320] on link "Download" at bounding box center [990, 321] width 80 height 27
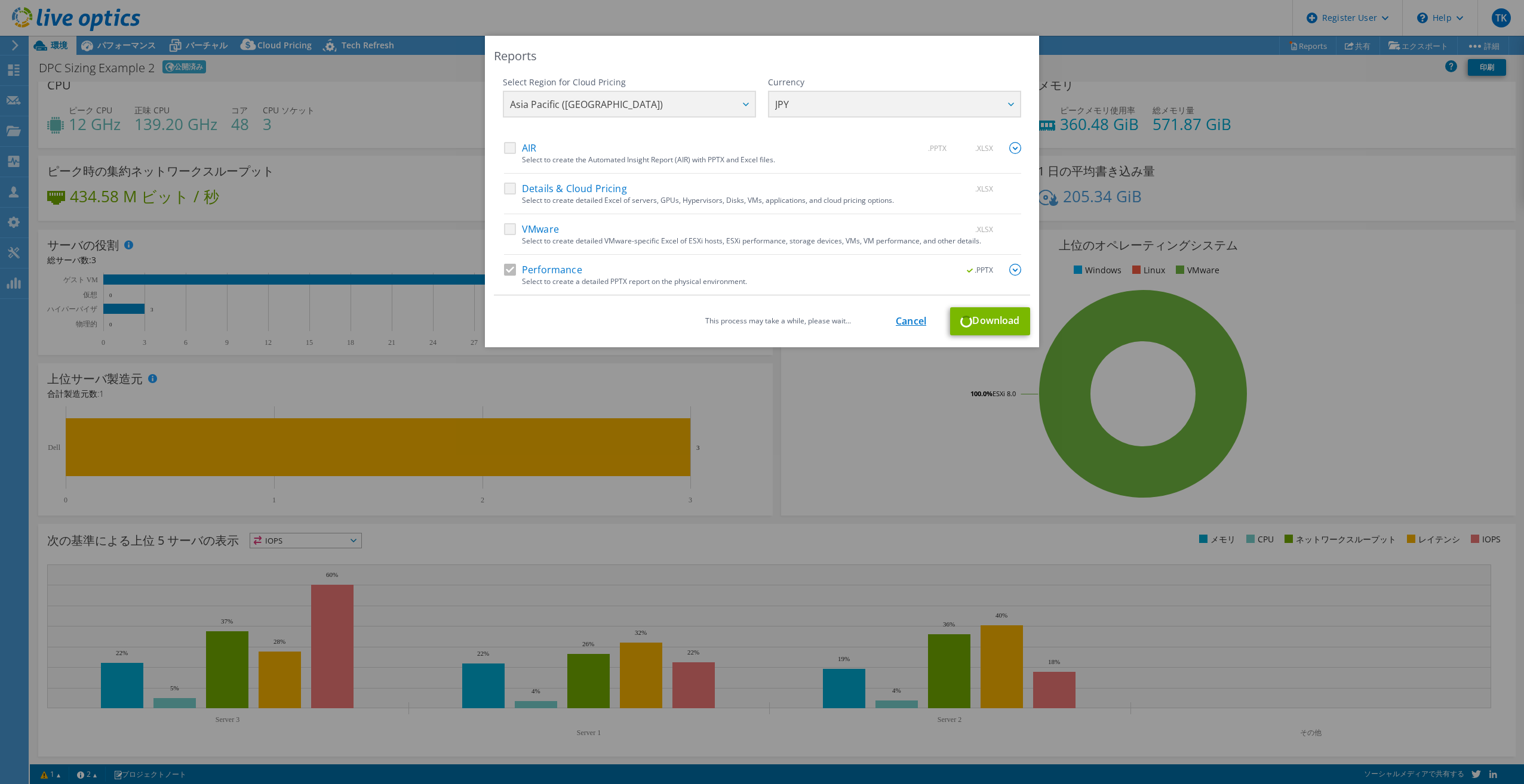
click at [903, 317] on link "Cancel" at bounding box center [911, 321] width 31 height 11
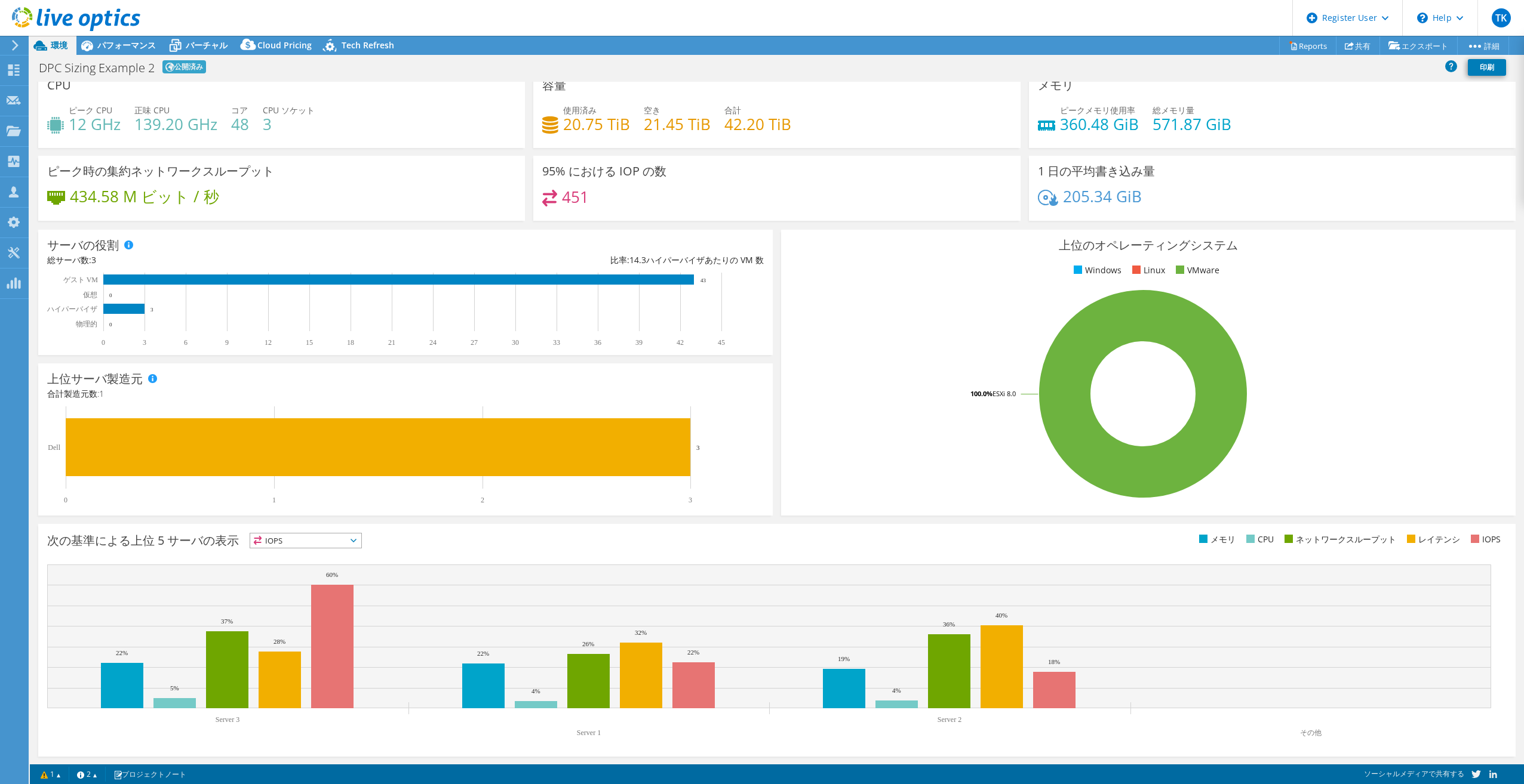
scroll to position [0, 0]
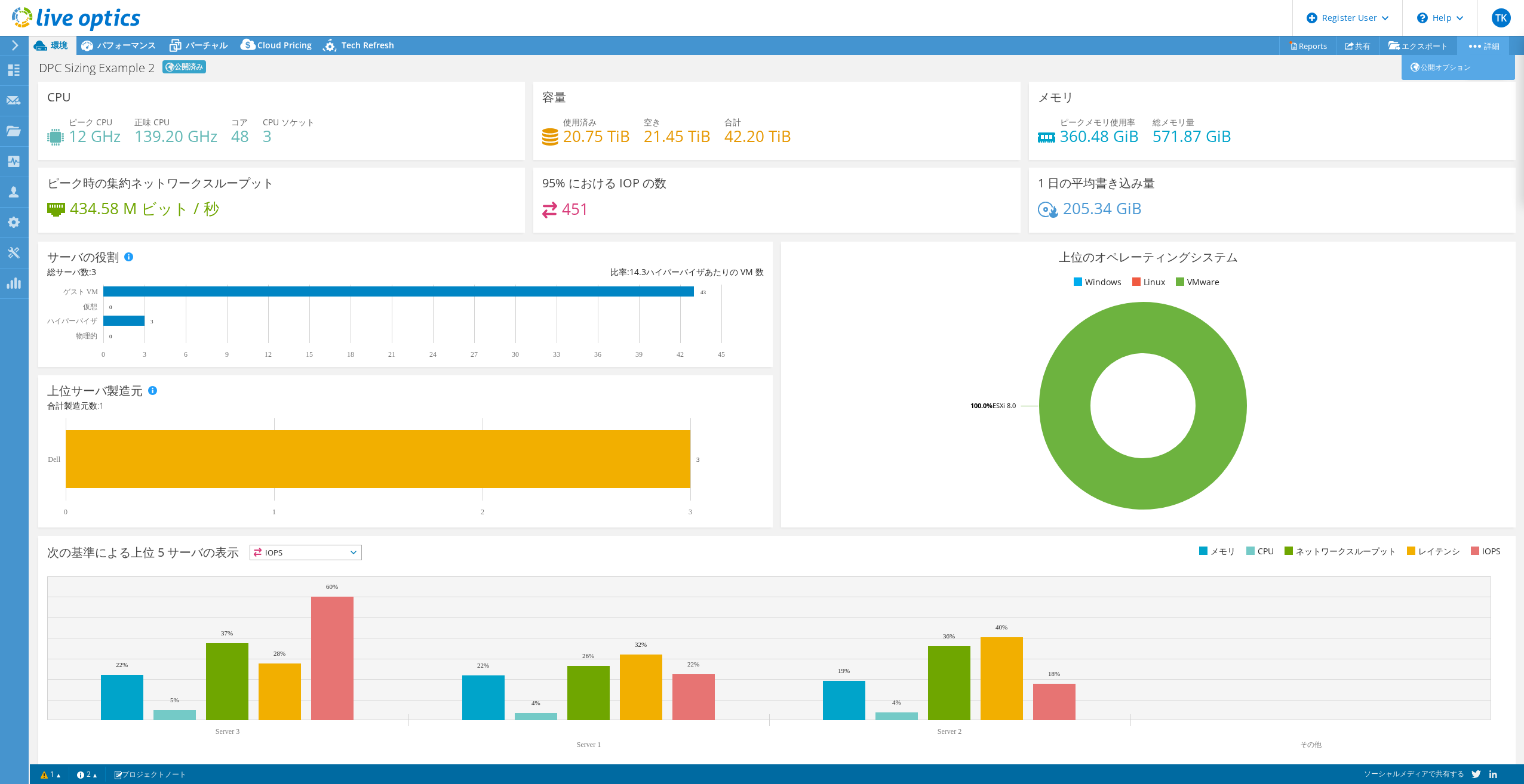
click at [1494, 45] on link "詳細" at bounding box center [1483, 46] width 52 height 19
click at [1345, 46] on use at bounding box center [1349, 46] width 9 height 8
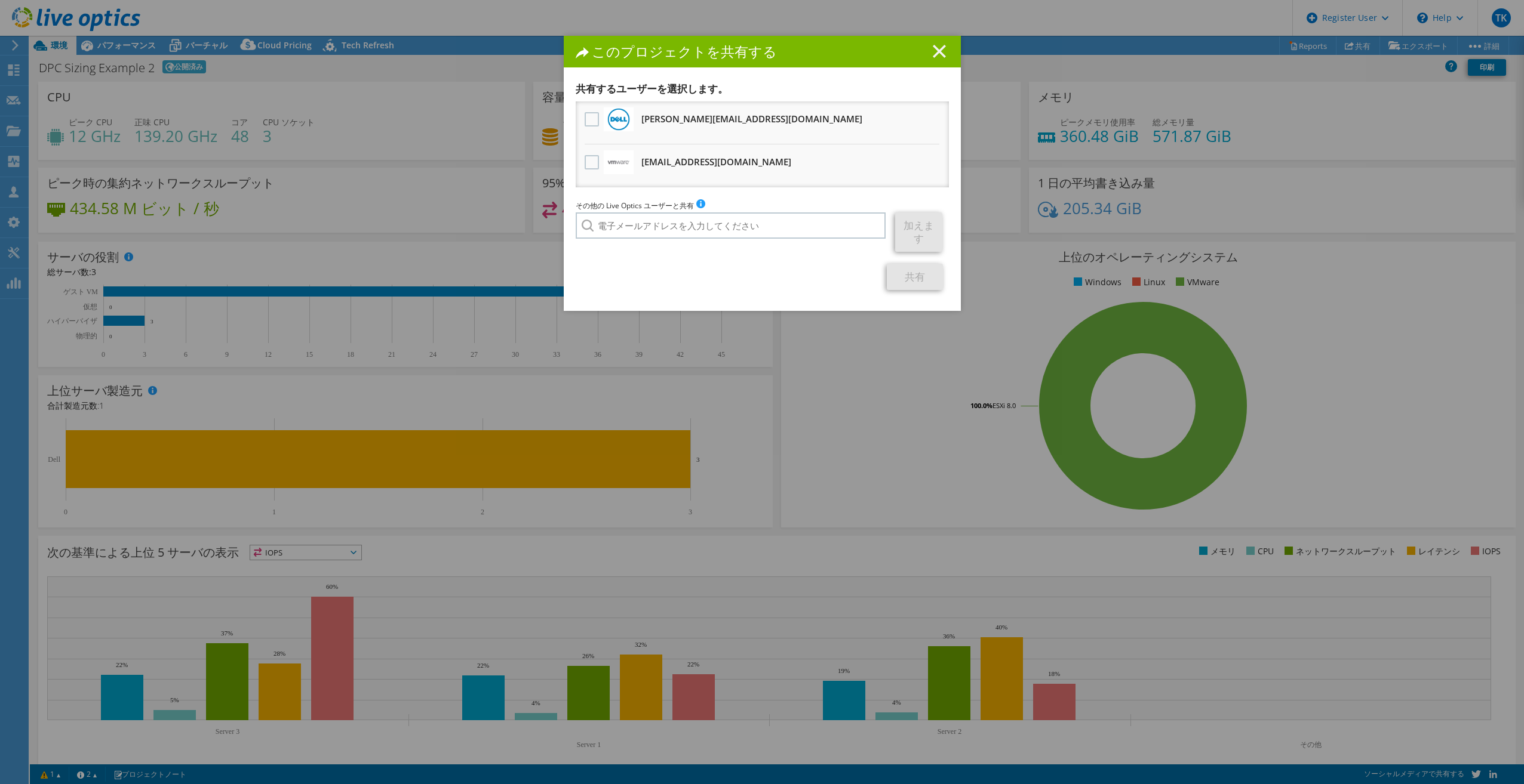
click at [934, 53] on line at bounding box center [939, 51] width 12 height 12
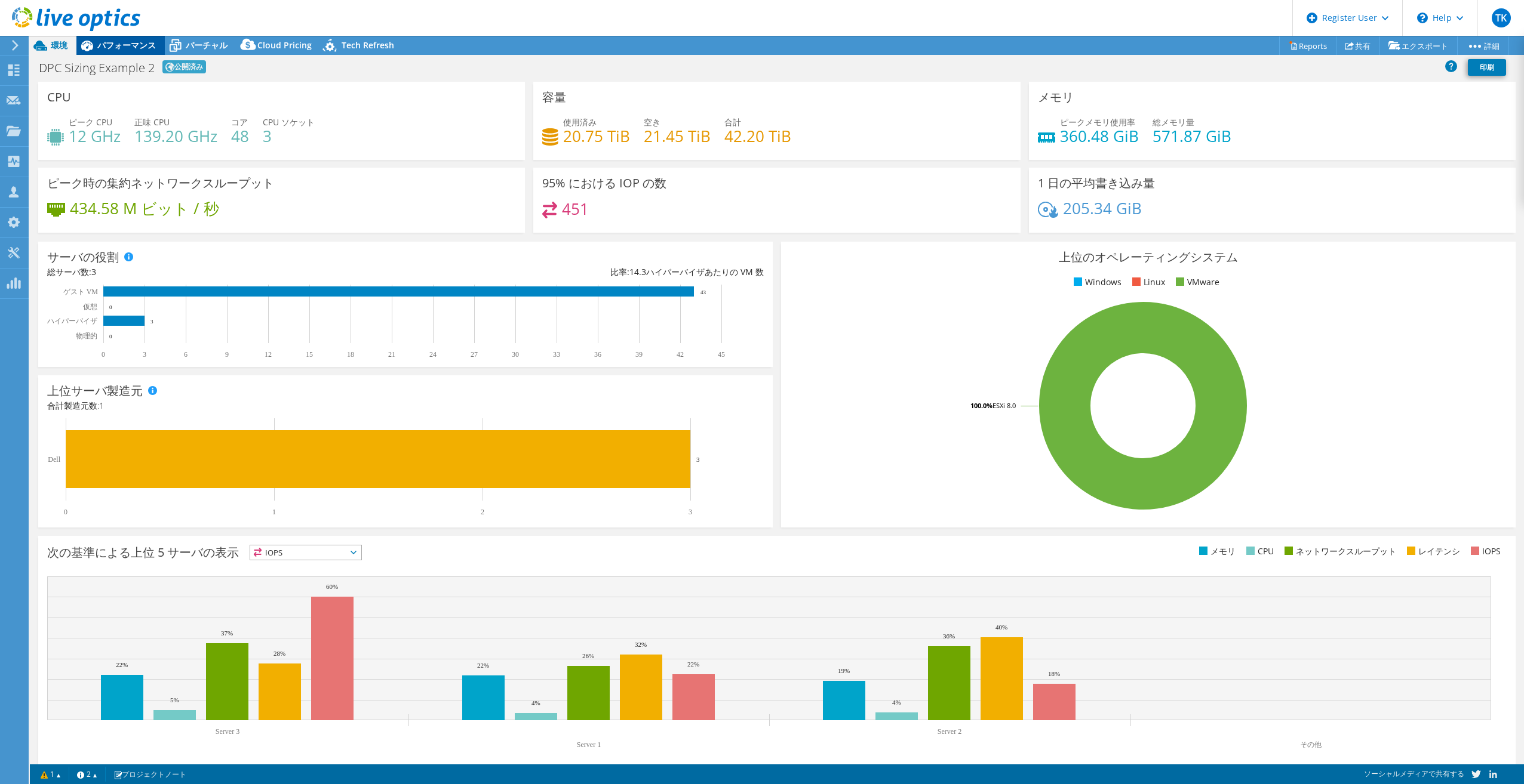
click at [111, 46] on span "パフォーマンス" at bounding box center [126, 45] width 59 height 11
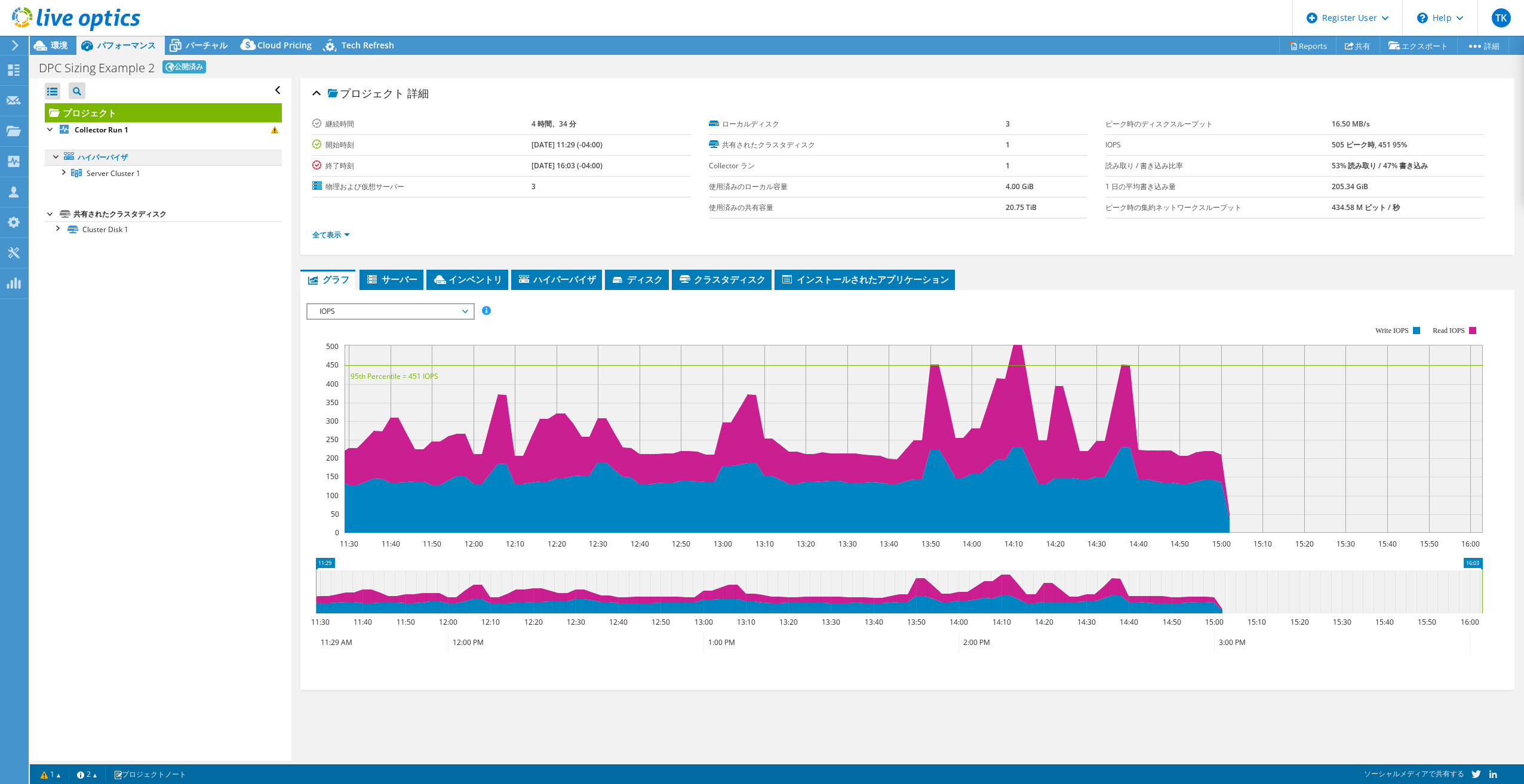
click at [105, 161] on link "ハイパーバイザ" at bounding box center [163, 158] width 237 height 16
click at [111, 154] on link "ハイパーバイザ" at bounding box center [163, 158] width 237 height 16
click at [111, 158] on link "ハイパーバイザ" at bounding box center [163, 158] width 237 height 16
click at [111, 173] on span "Server Cluster 1" at bounding box center [113, 173] width 53 height 10
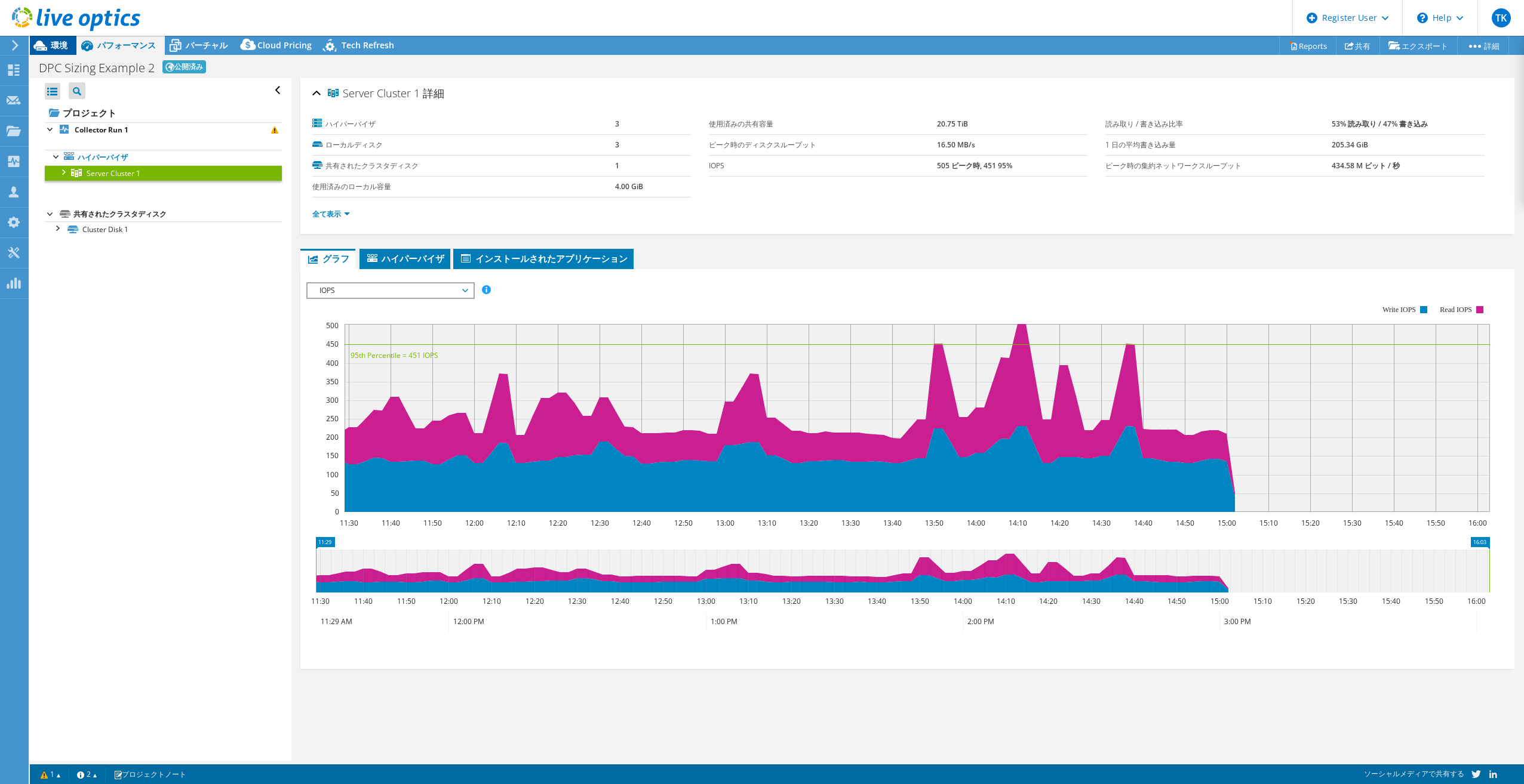
click at [59, 50] on span "環境" at bounding box center [59, 45] width 16 height 11
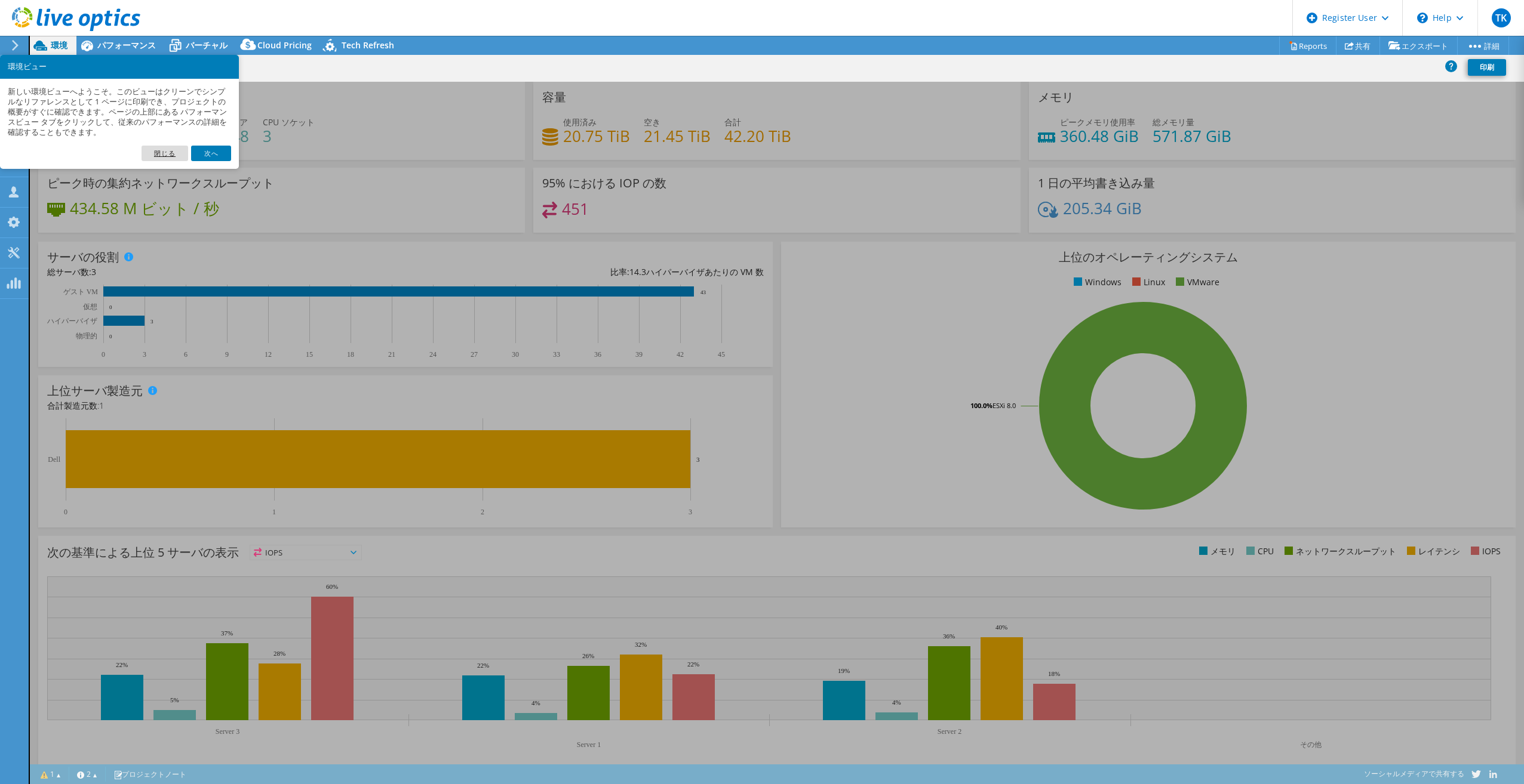
click at [165, 151] on link "閉じる" at bounding box center [164, 154] width 46 height 16
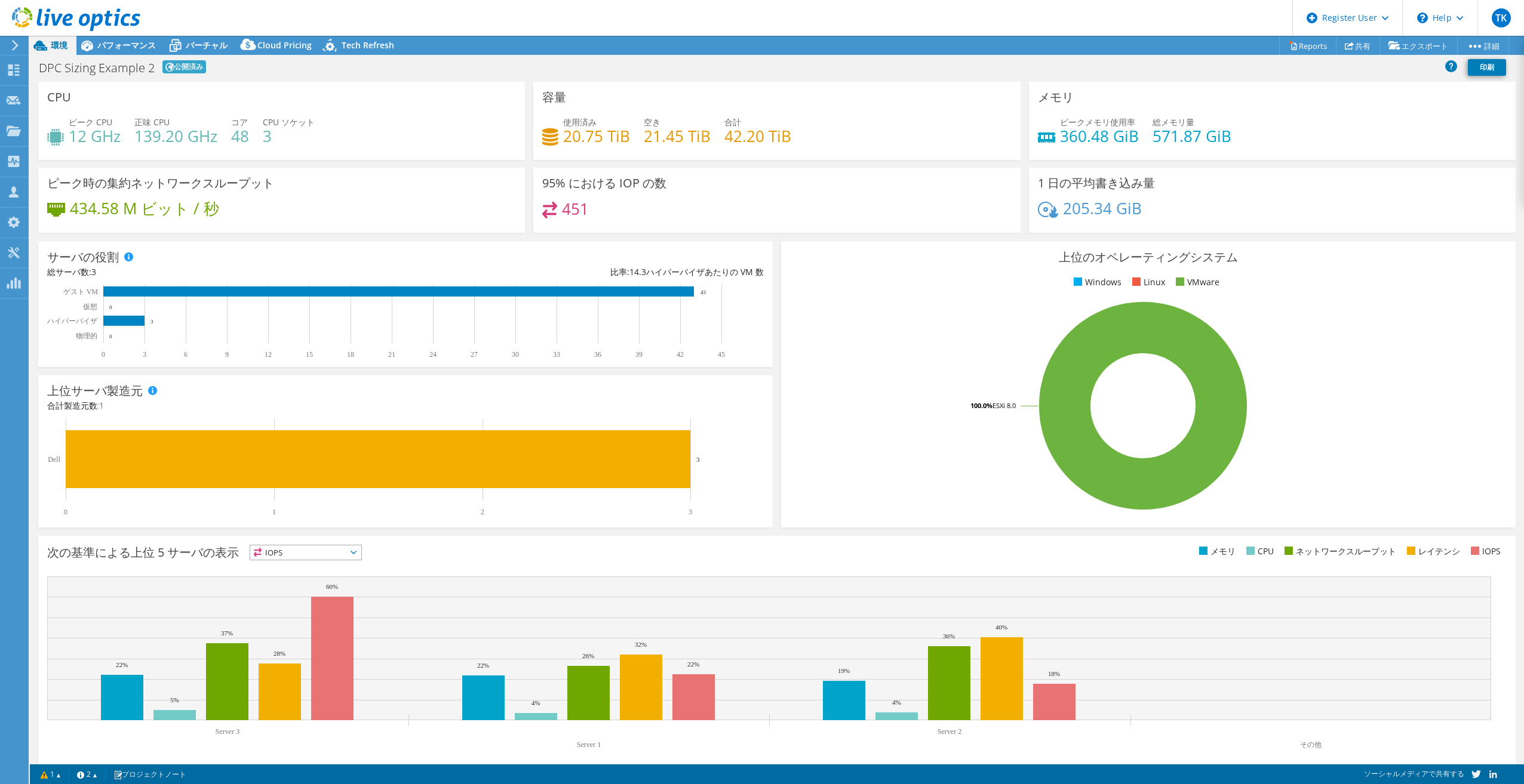
drag, startPoint x: 1354, startPoint y: 239, endPoint x: 1357, endPoint y: 253, distance: 14.3
click at [1354, 239] on div "上位のオペレーティングシステム Windows Linux VMware 100.0% ESXi 8.0" at bounding box center [1148, 385] width 743 height 294
click at [126, 41] on span "パフォーマンス" at bounding box center [126, 45] width 59 height 11
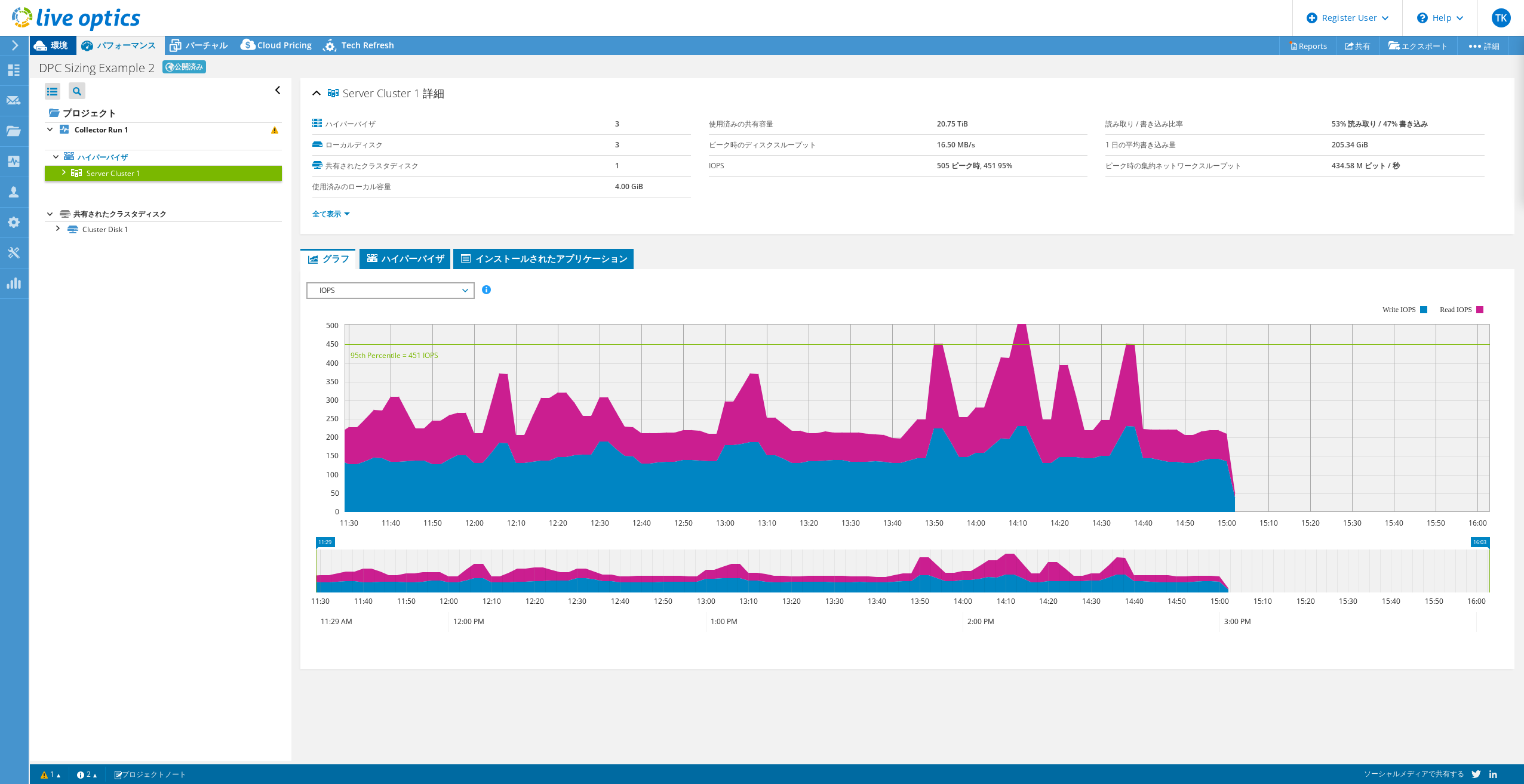
click at [64, 41] on span "環境" at bounding box center [59, 45] width 16 height 11
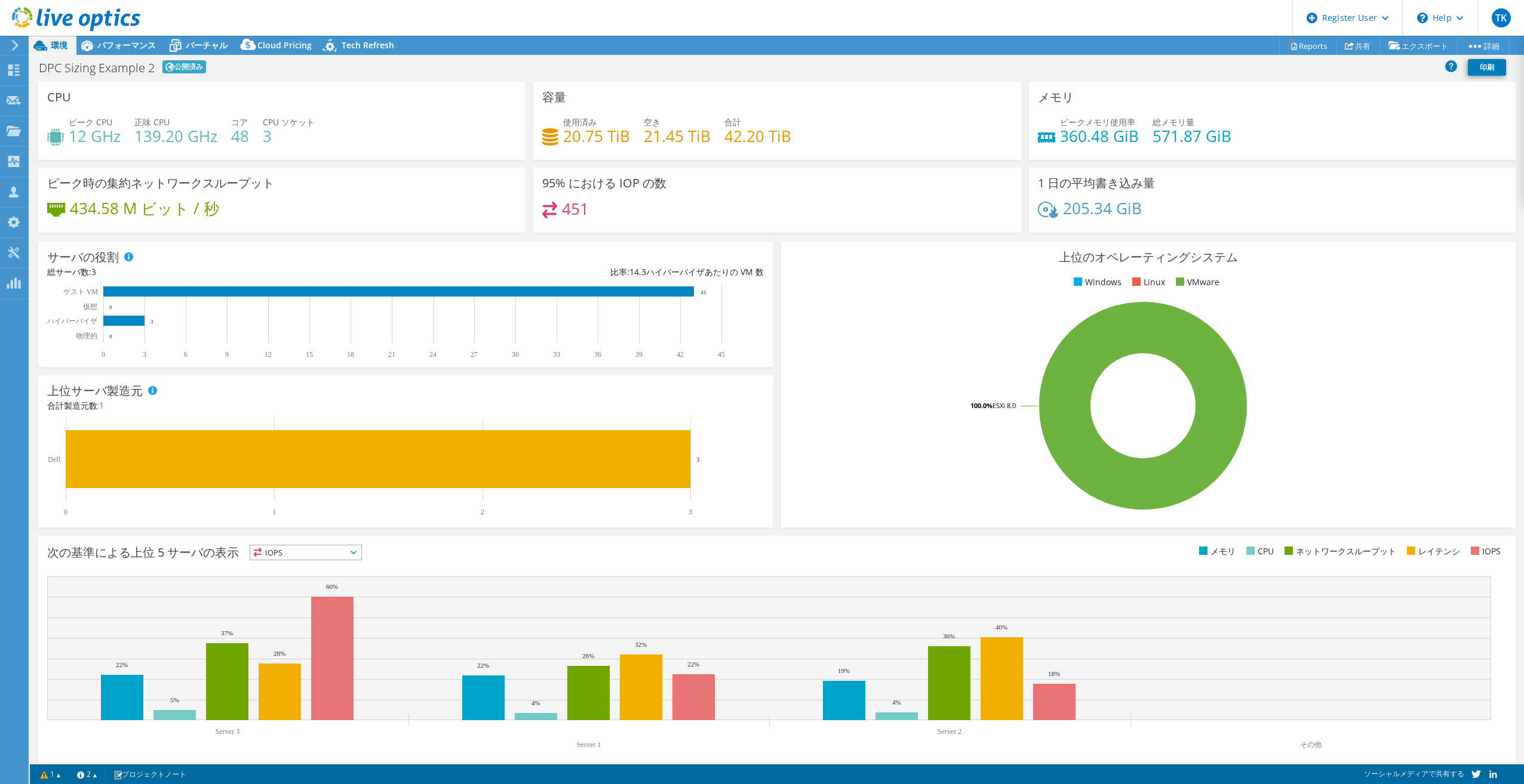
drag, startPoint x: 265, startPoint y: 140, endPoint x: 277, endPoint y: 140, distance: 12.0
click at [276, 140] on h4 "3" at bounding box center [289, 136] width 52 height 13
click at [283, 140] on h4 "3" at bounding box center [289, 136] width 52 height 13
drag, startPoint x: 236, startPoint y: 140, endPoint x: 292, endPoint y: 138, distance: 56.0
click at [288, 138] on div "ピーク CPU 12 GHz 正味 CPU 139.20 GHz コア 48 CPU ソケット 3" at bounding box center [281, 135] width 469 height 38
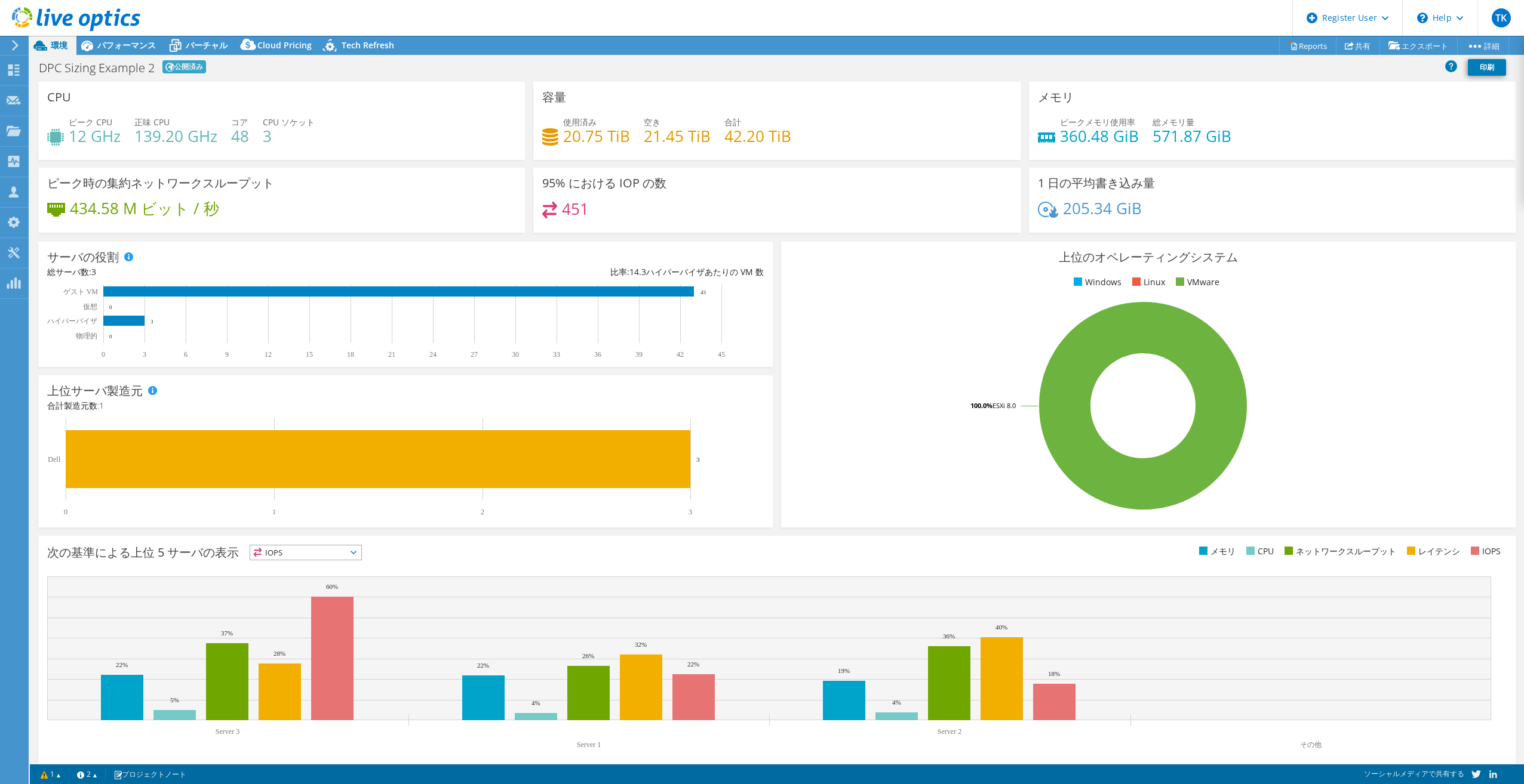
drag, startPoint x: 292, startPoint y: 138, endPoint x: 295, endPoint y: 151, distance: 13.3
click at [295, 151] on div "ピーク CPU 12 GHz 正味 CPU 139.20 GHz コア 48 CPU ソケット 3" at bounding box center [281, 135] width 469 height 38
drag, startPoint x: 1058, startPoint y: 135, endPoint x: 1133, endPoint y: 135, distance: 75.0
click at [1133, 135] on div "ピークメモリ使用率 360.48 GiB 総メモリ量 571.87 GiB" at bounding box center [1272, 135] width 469 height 38
drag, startPoint x: 1133, startPoint y: 135, endPoint x: 1220, endPoint y: 140, distance: 87.1
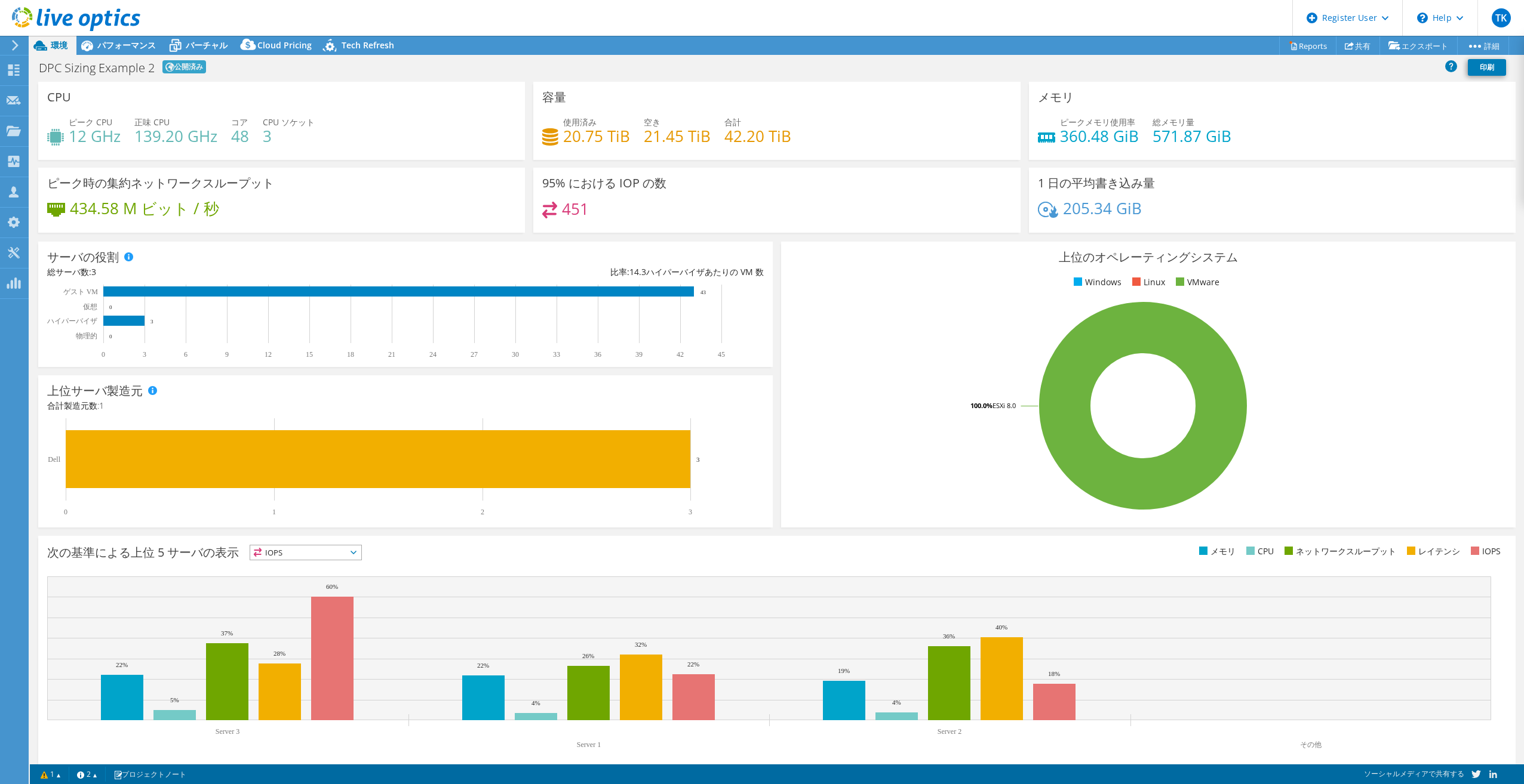
click at [1220, 140] on h4 "571.87 GiB" at bounding box center [1192, 136] width 79 height 13
click at [106, 46] on span "パフォーマンス" at bounding box center [126, 45] width 59 height 11
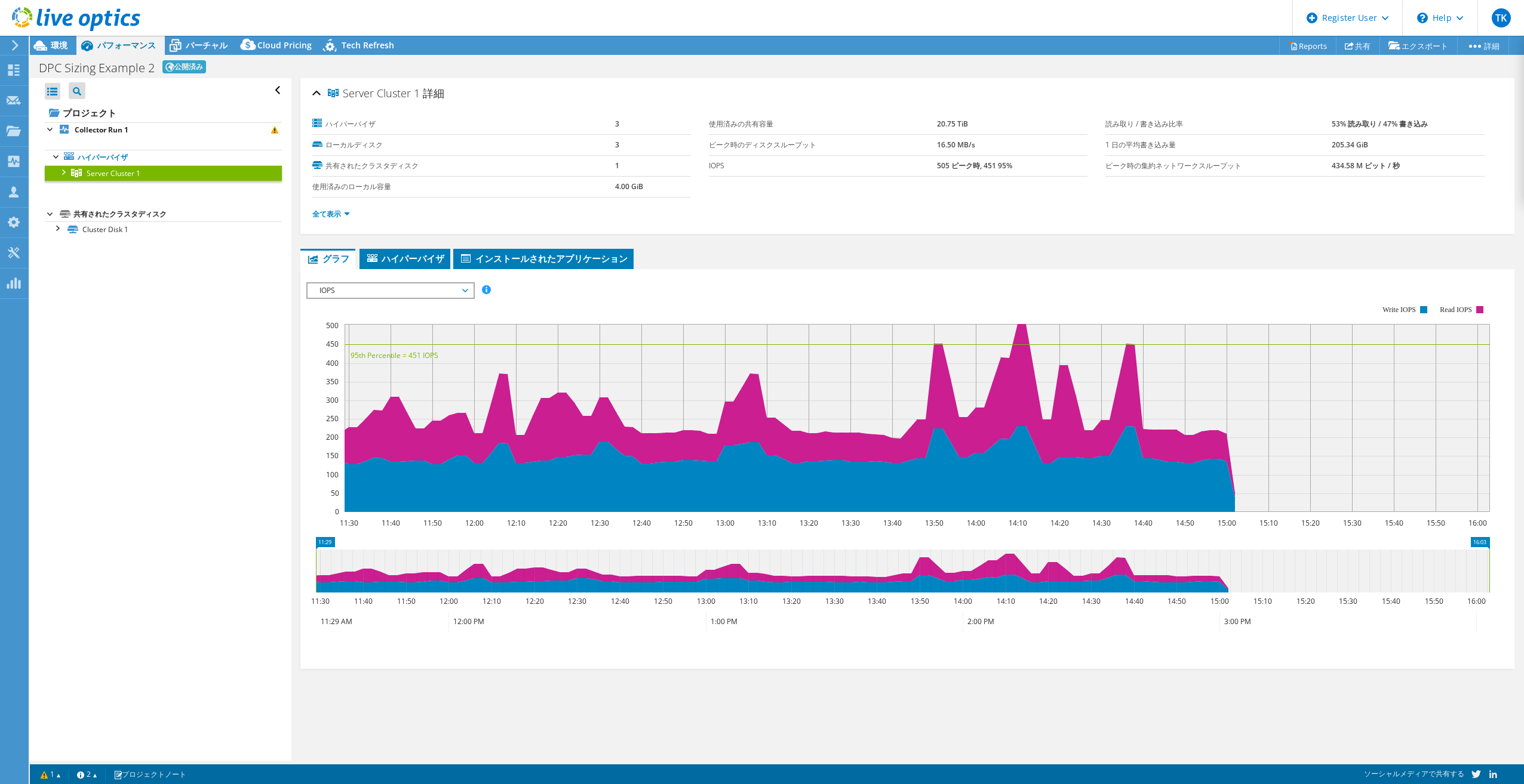
click at [64, 169] on div at bounding box center [62, 171] width 12 height 12
click at [82, 191] on icon at bounding box center [80, 190] width 10 height 8
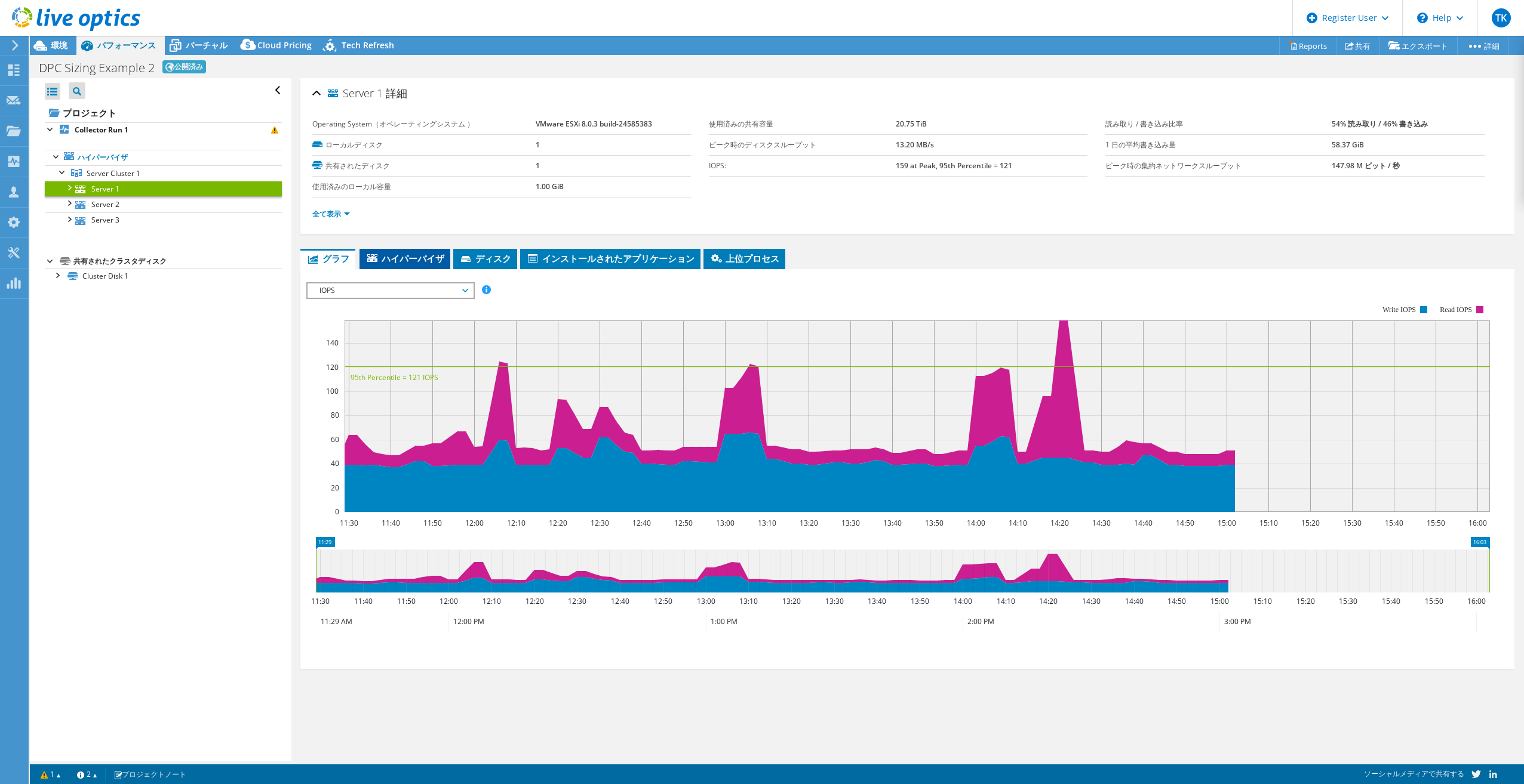
click at [409, 258] on span "ハイパーバイザ" at bounding box center [404, 258] width 79 height 12
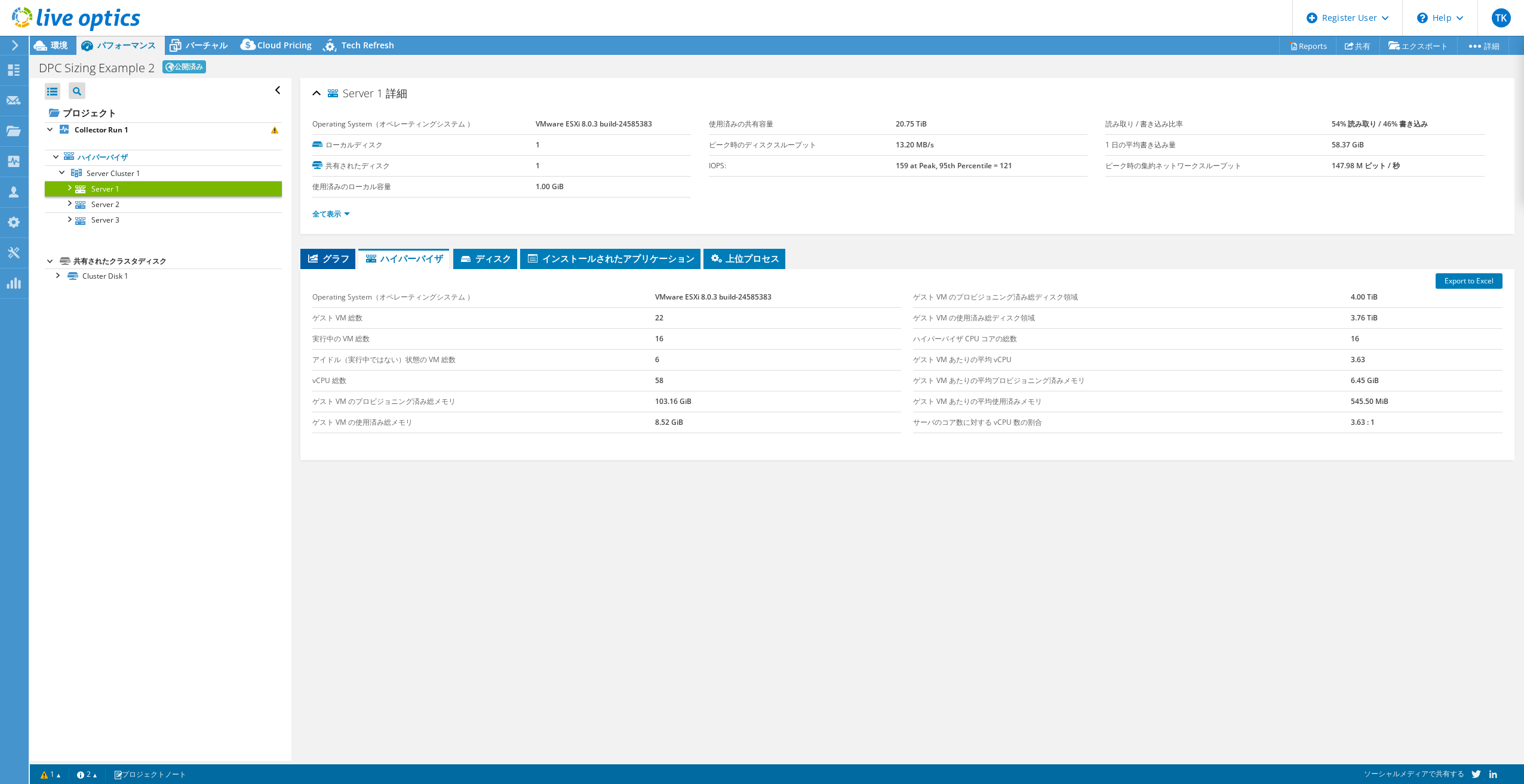
click at [323, 263] on li "グラフ" at bounding box center [328, 259] width 55 height 20
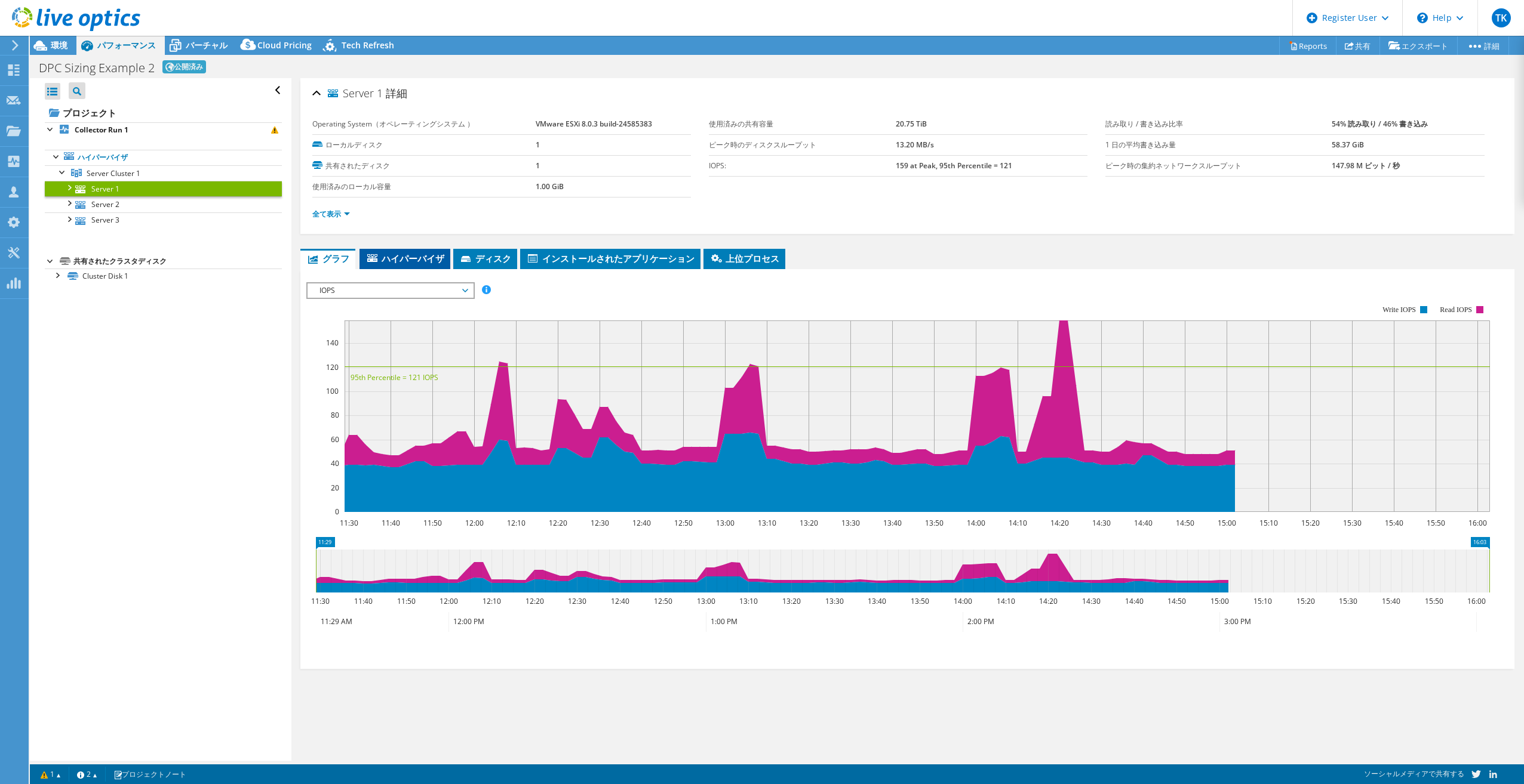
click at [417, 263] on li "ハイパーバイザ" at bounding box center [405, 259] width 91 height 20
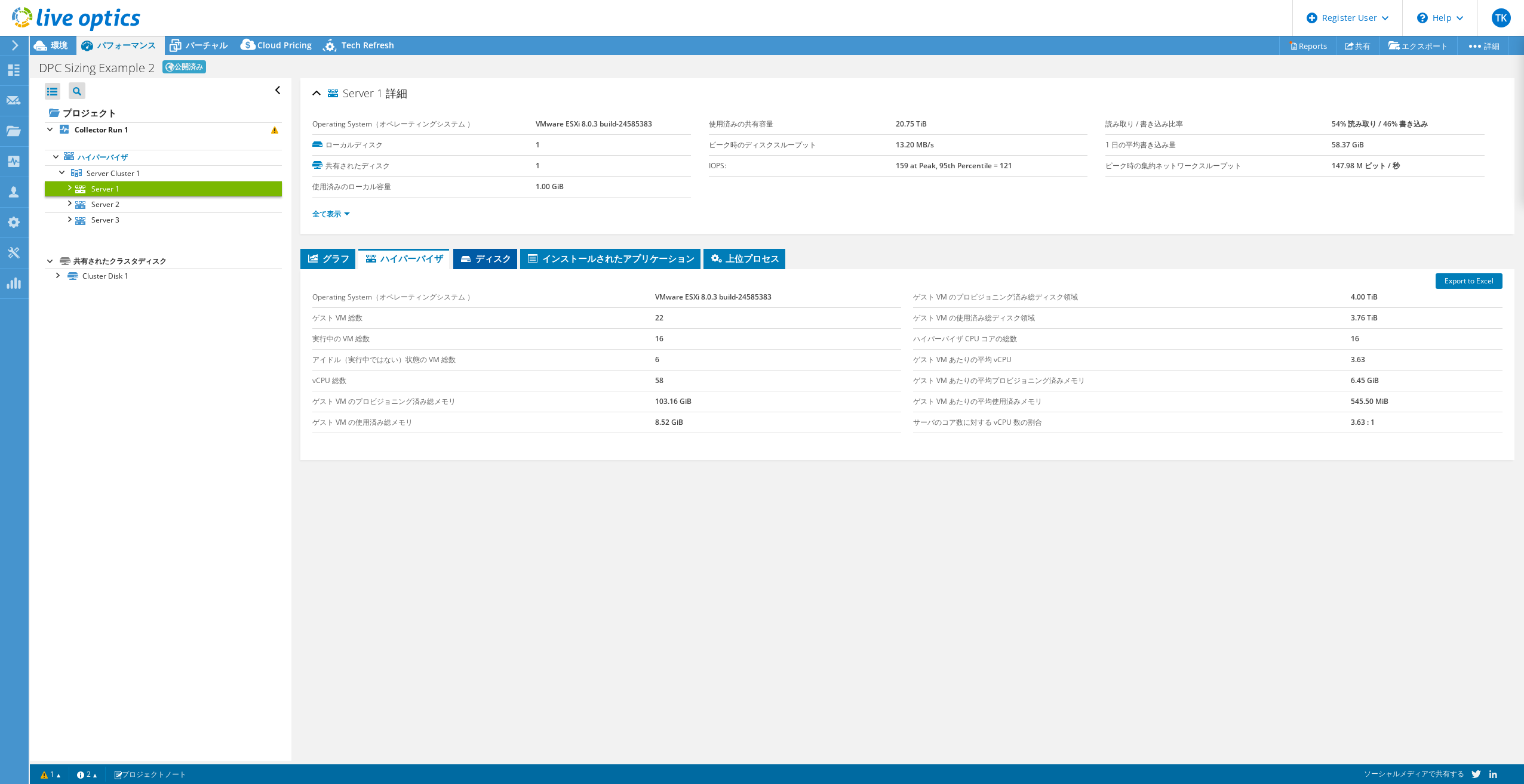
click at [473, 258] on icon at bounding box center [466, 260] width 12 height 8
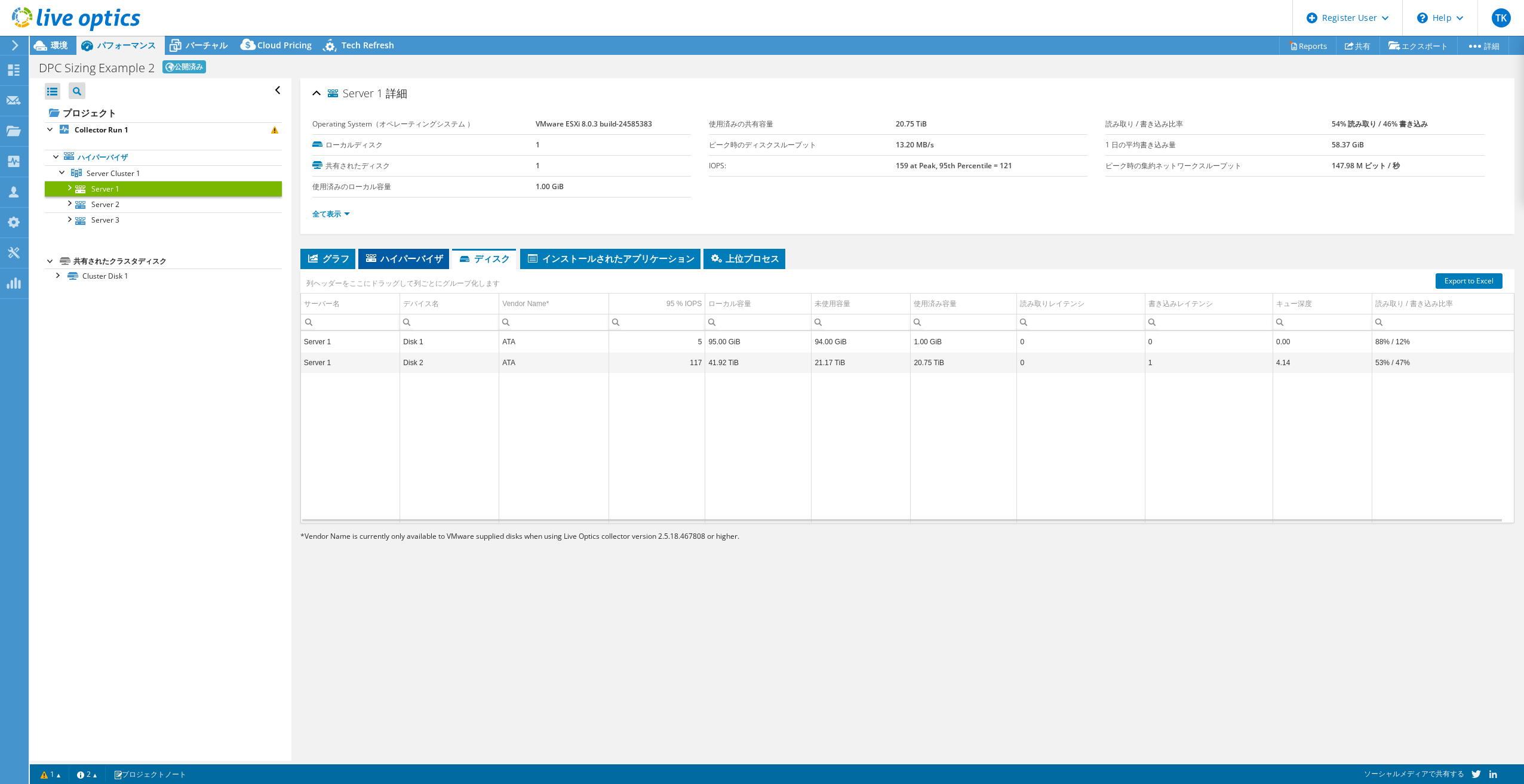
click at [431, 253] on span "ハイパーバイザ" at bounding box center [404, 258] width 79 height 12
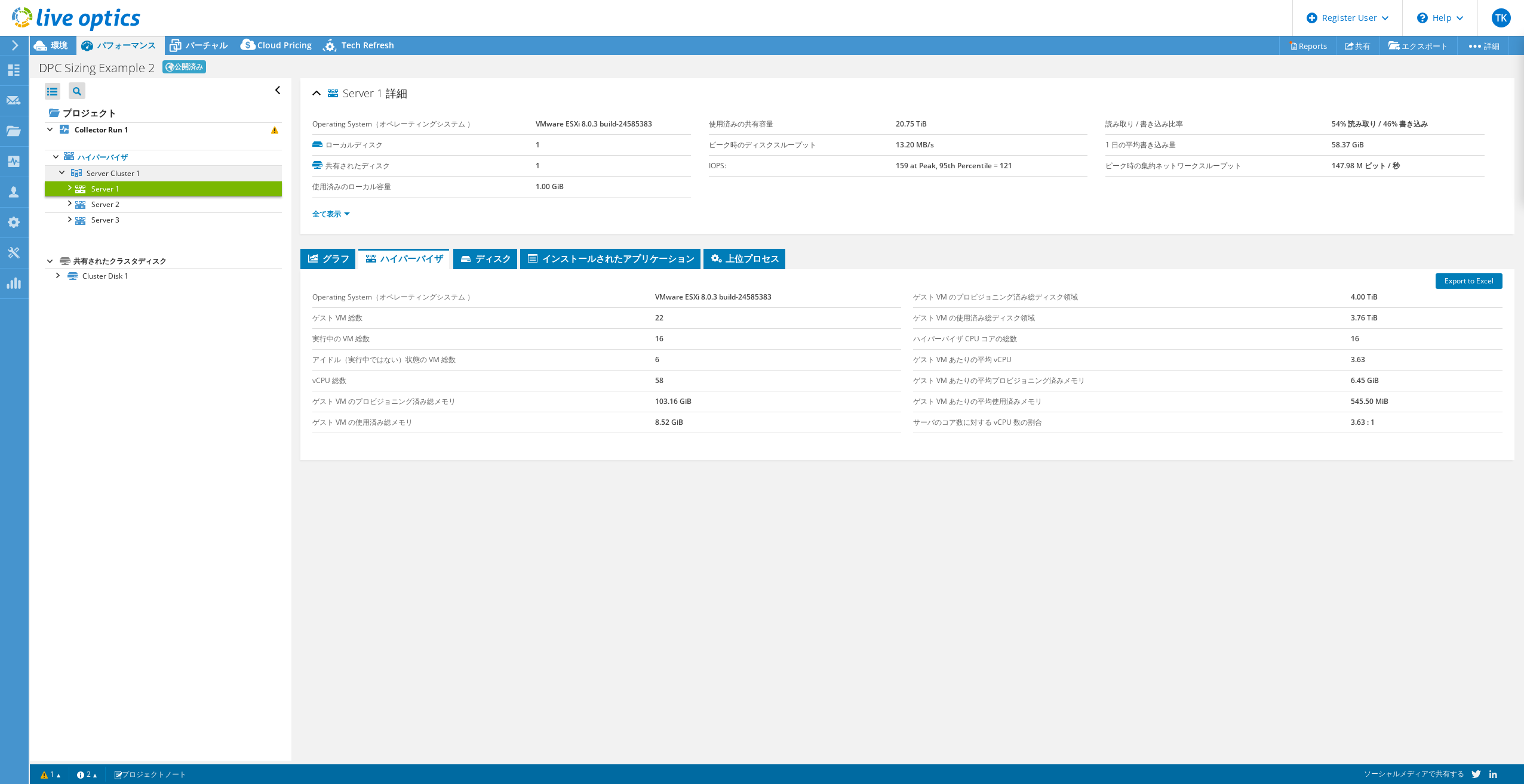
click at [105, 172] on span "Server Cluster 1" at bounding box center [113, 173] width 53 height 10
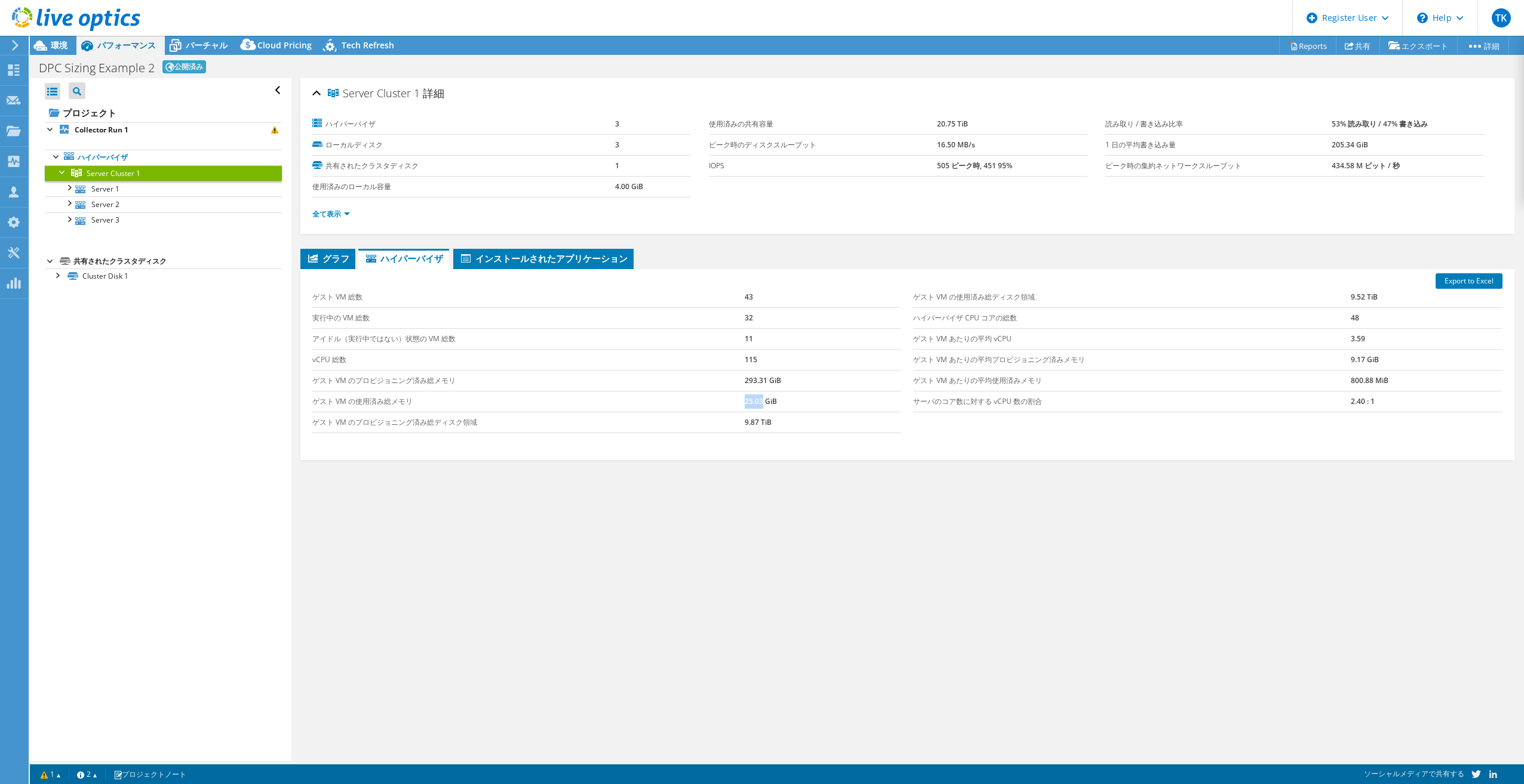
drag, startPoint x: 736, startPoint y: 399, endPoint x: 759, endPoint y: 399, distance: 23.0
click at [759, 399] on tr "ゲスト VM の使用済み総メモリ 25.03 GiB" at bounding box center [607, 401] width 590 height 21
drag, startPoint x: 759, startPoint y: 399, endPoint x: 739, endPoint y: 381, distance: 26.9
click at [739, 381] on td "ゲスト VM のプロビジョニング済み総メモリ" at bounding box center [528, 381] width 433 height 21
click at [61, 275] on div at bounding box center [57, 274] width 12 height 12
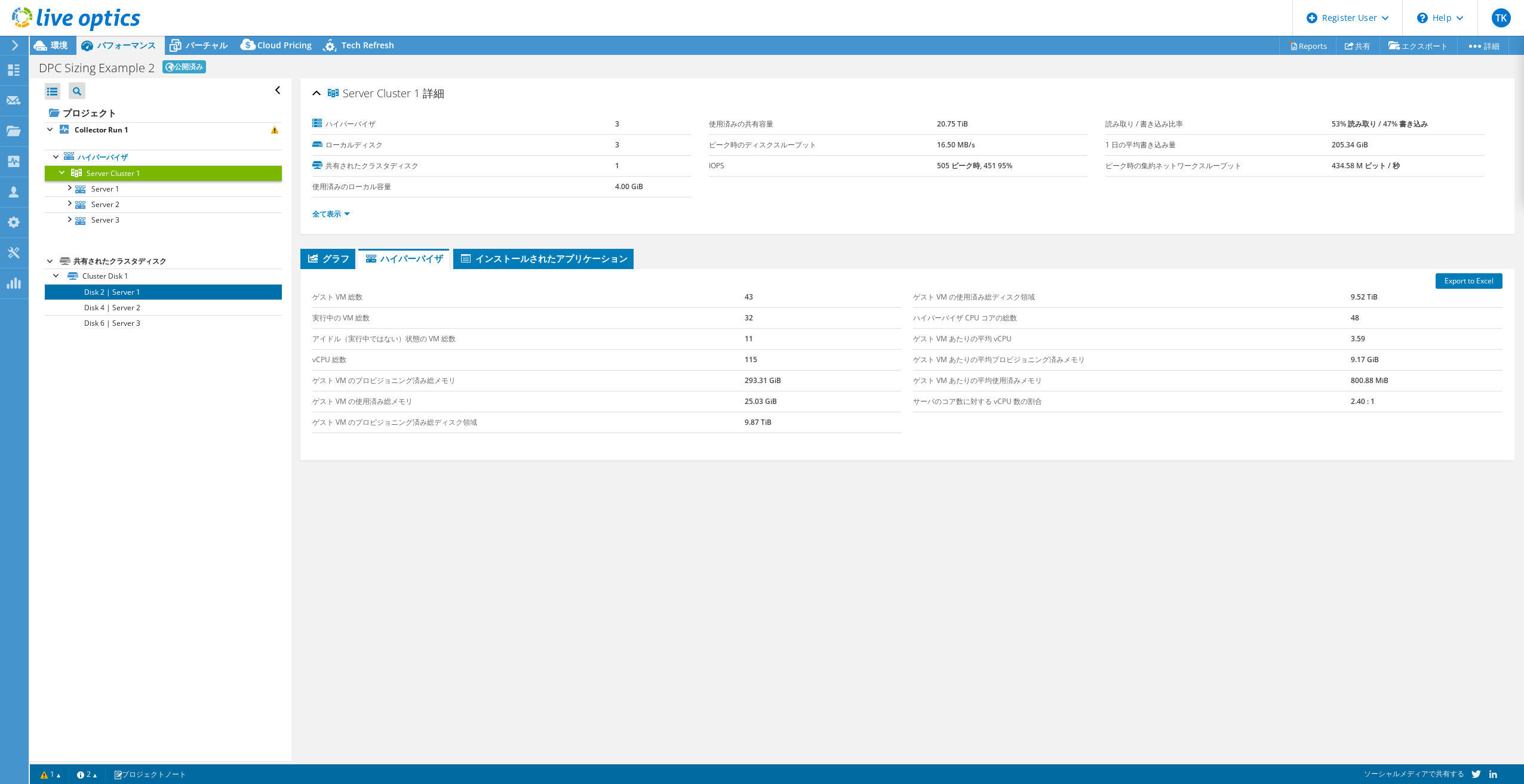
click at [96, 288] on link "Disk 2 | Server 1" at bounding box center [163, 292] width 237 height 16
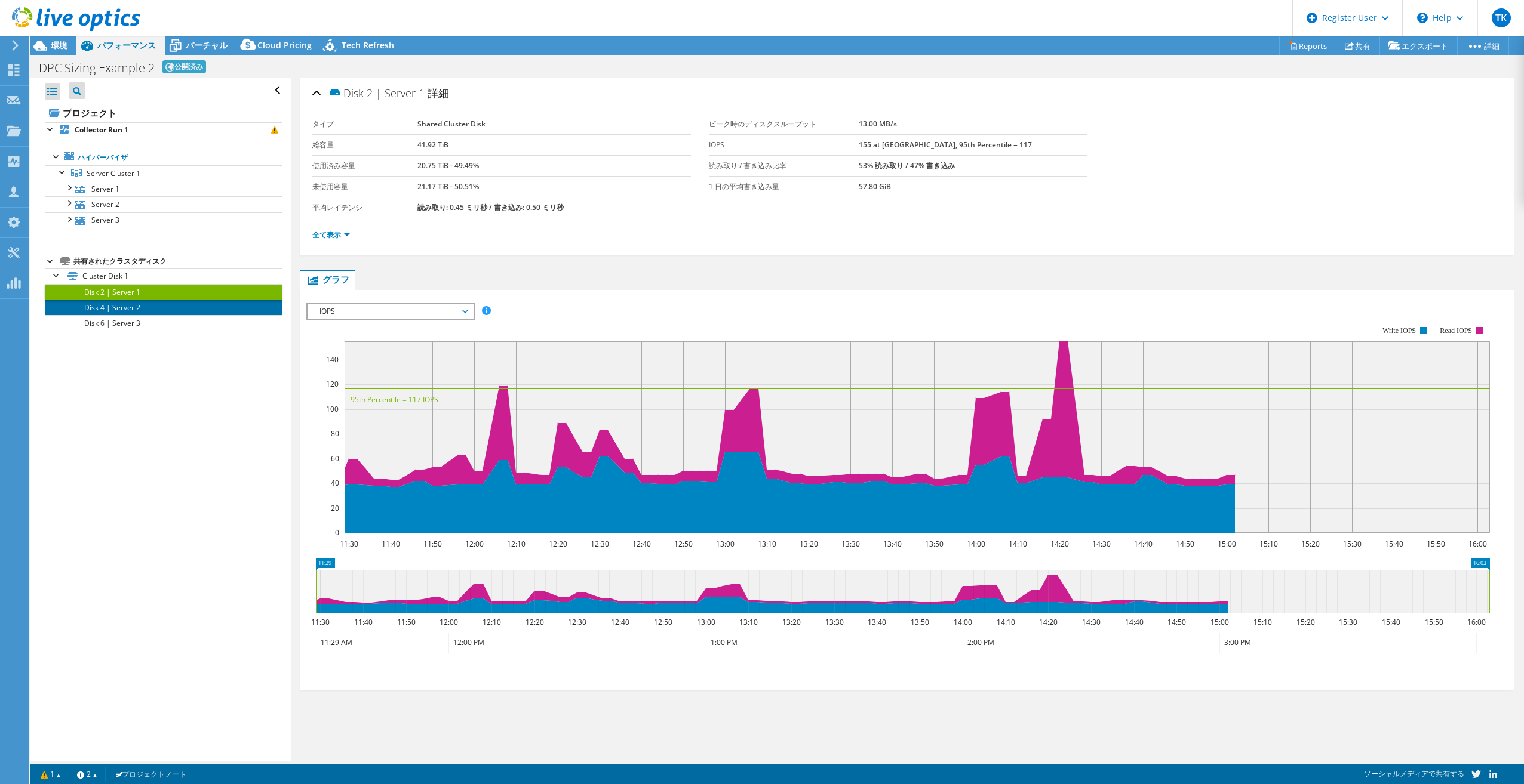
click at [117, 301] on link "Disk 4 | Server 2" at bounding box center [163, 308] width 237 height 16
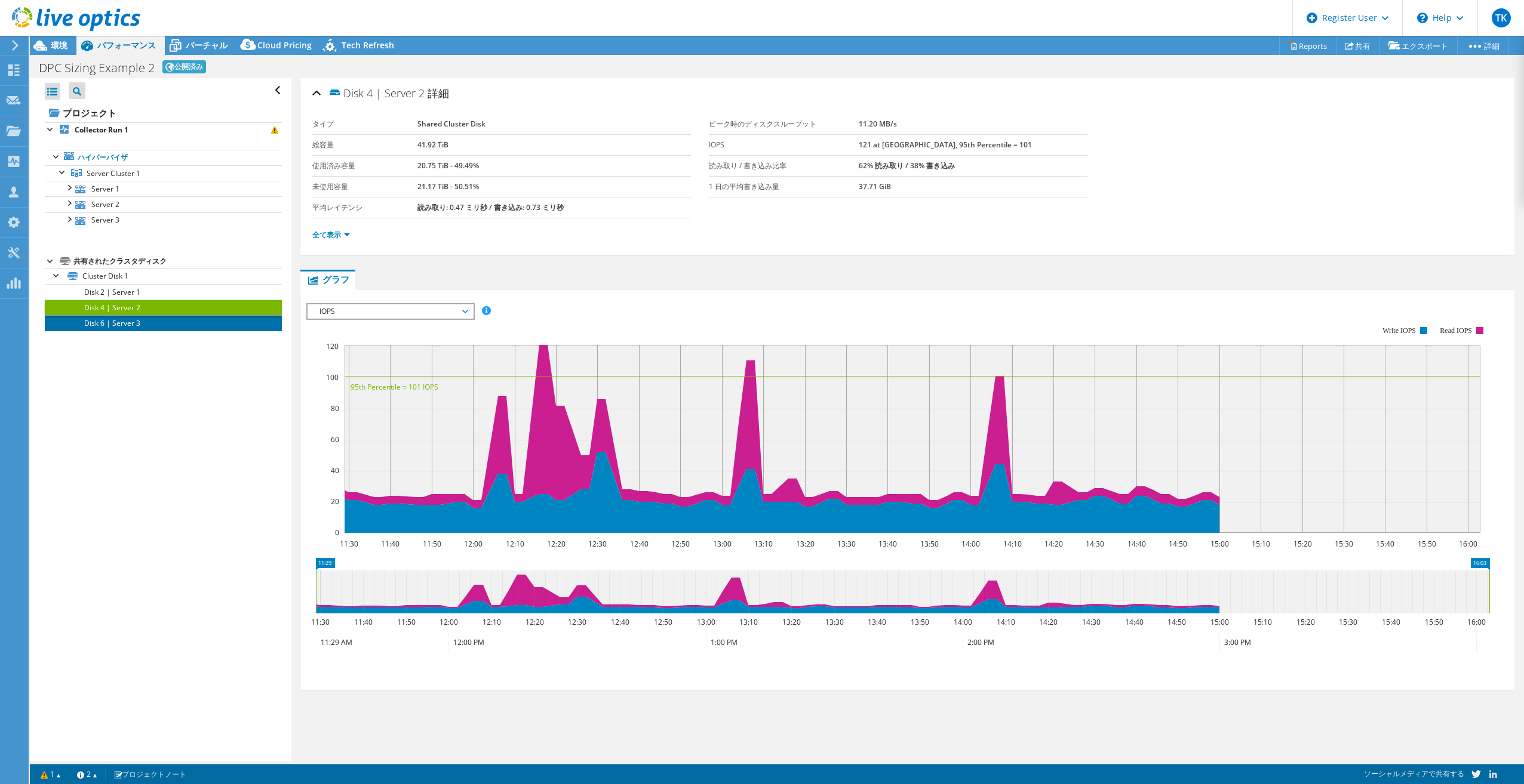
click at [120, 315] on link "Disk 6 | Server 3" at bounding box center [163, 323] width 237 height 16
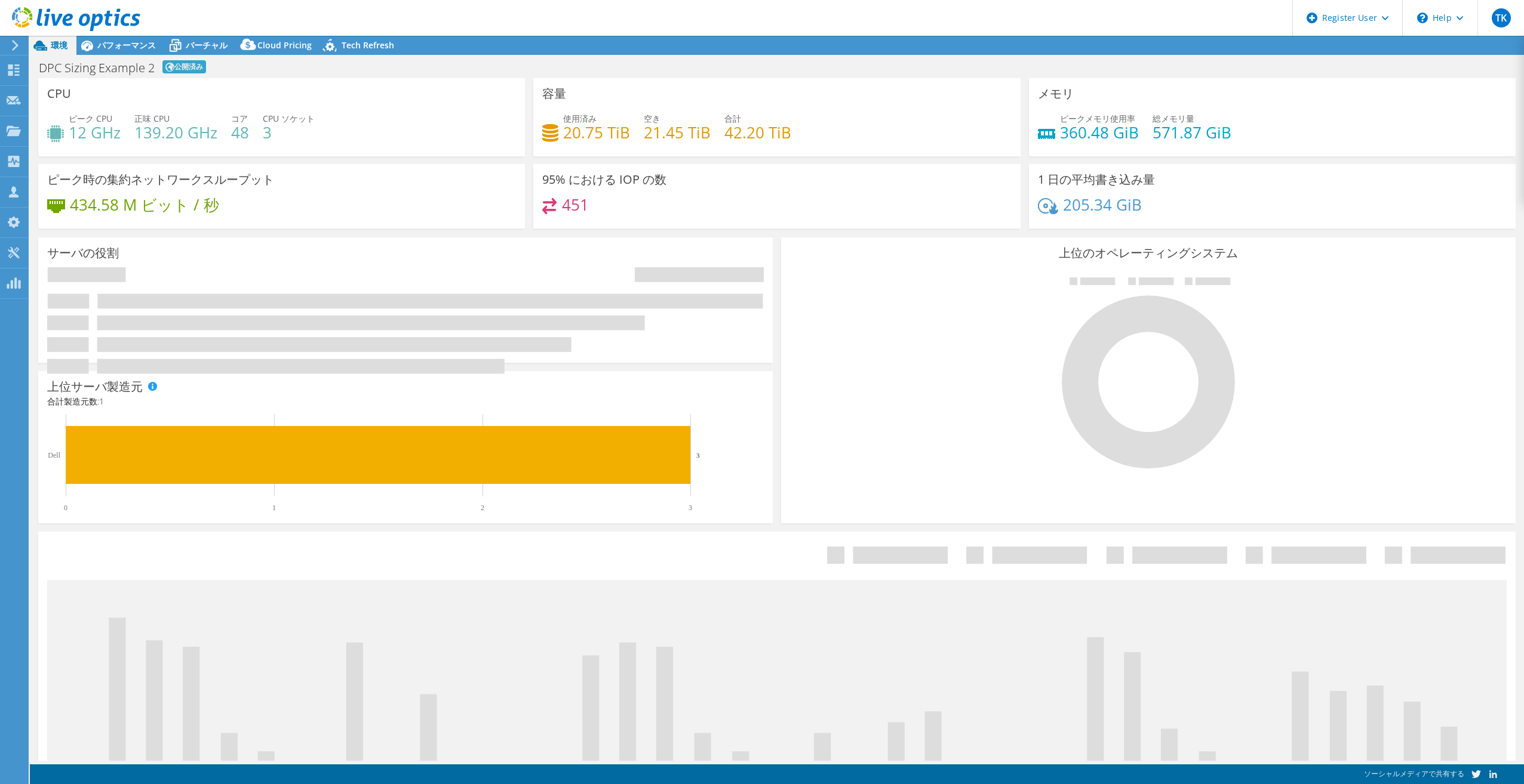
select select "[GEOGRAPHIC_DATA]"
select select "JPY"
